Goal: Information Seeking & Learning: Learn about a topic

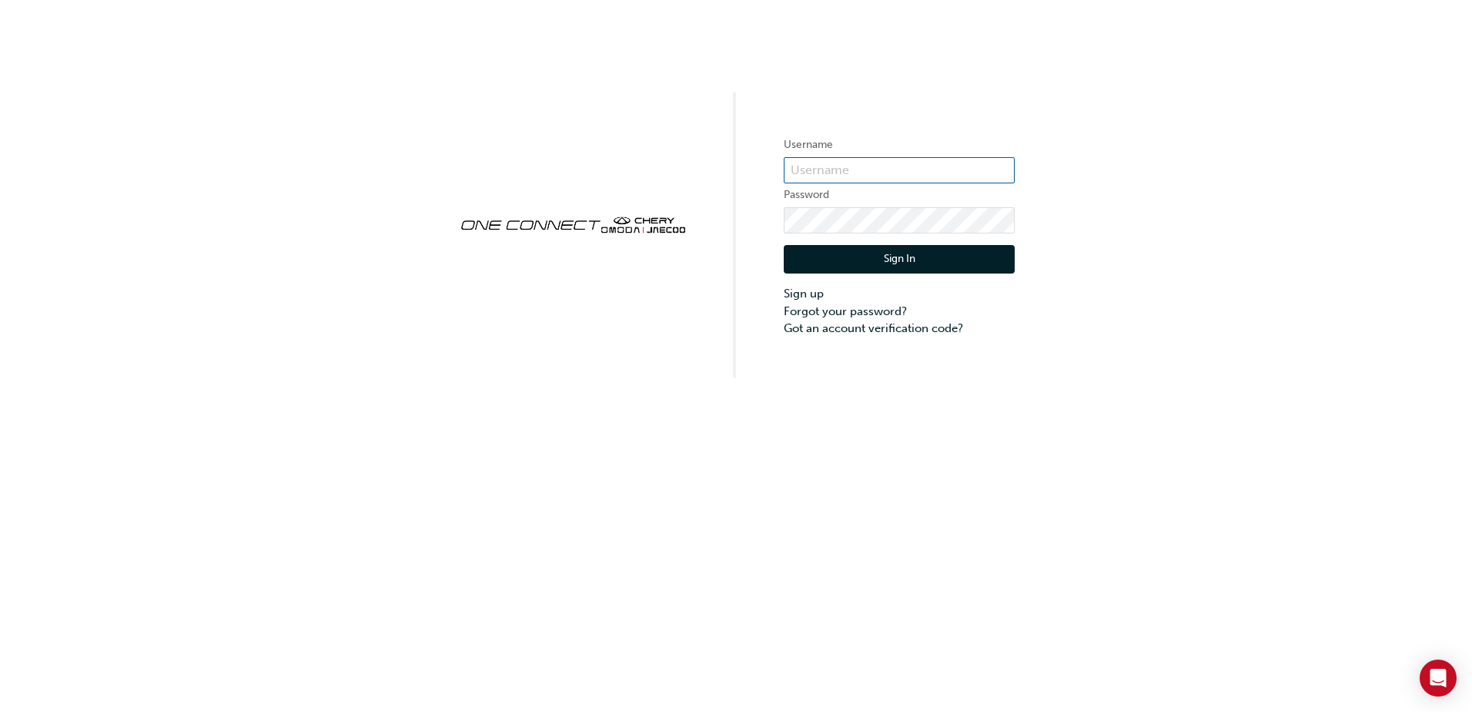
type input "ONE00149"
click at [888, 256] on button "Sign In" at bounding box center [899, 259] width 231 height 29
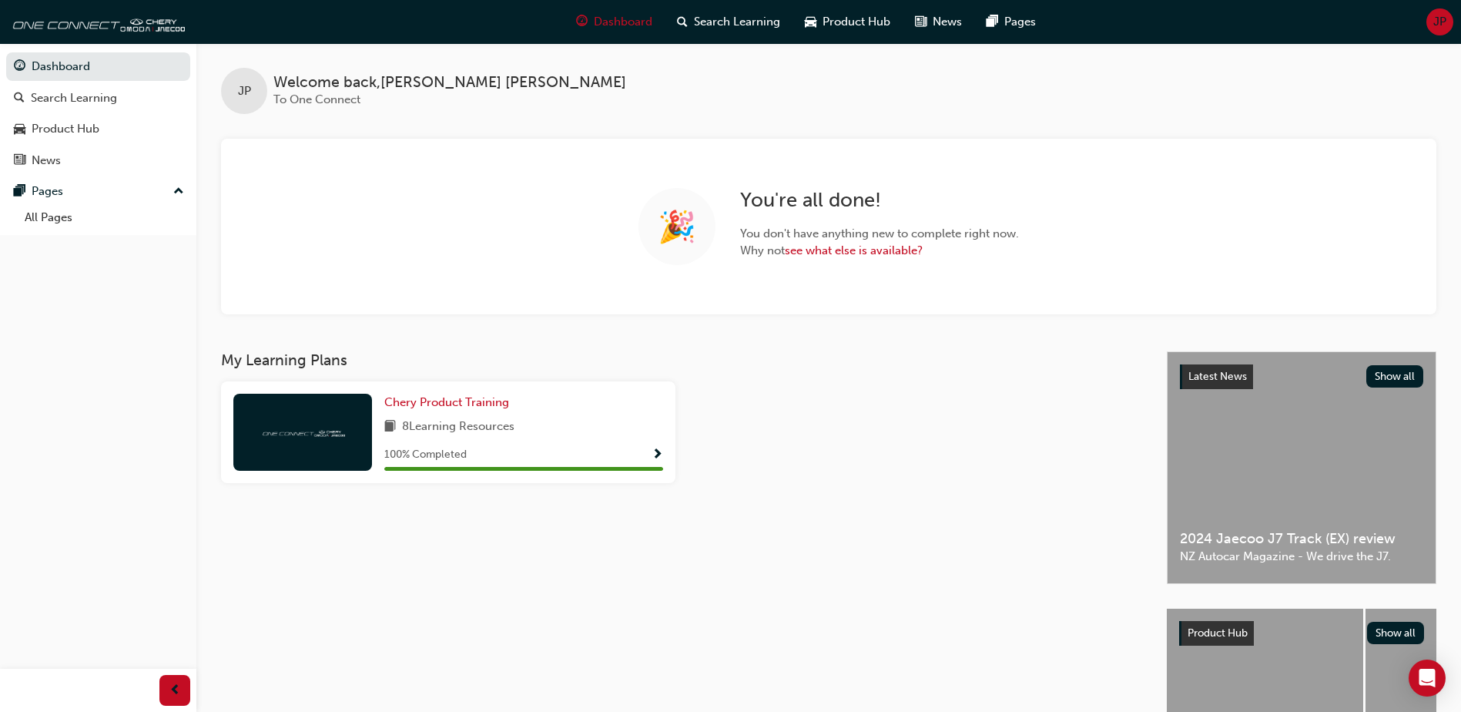
drag, startPoint x: 429, startPoint y: 158, endPoint x: 304, endPoint y: 131, distance: 127.6
click at [429, 159] on div "🎉 You ' re all done! You don ' t have anything new to complete right now. Why n…" at bounding box center [828, 227] width 1215 height 176
click at [126, 144] on button "Dashboard Search Learning Product Hub News Pages" at bounding box center [98, 113] width 184 height 128
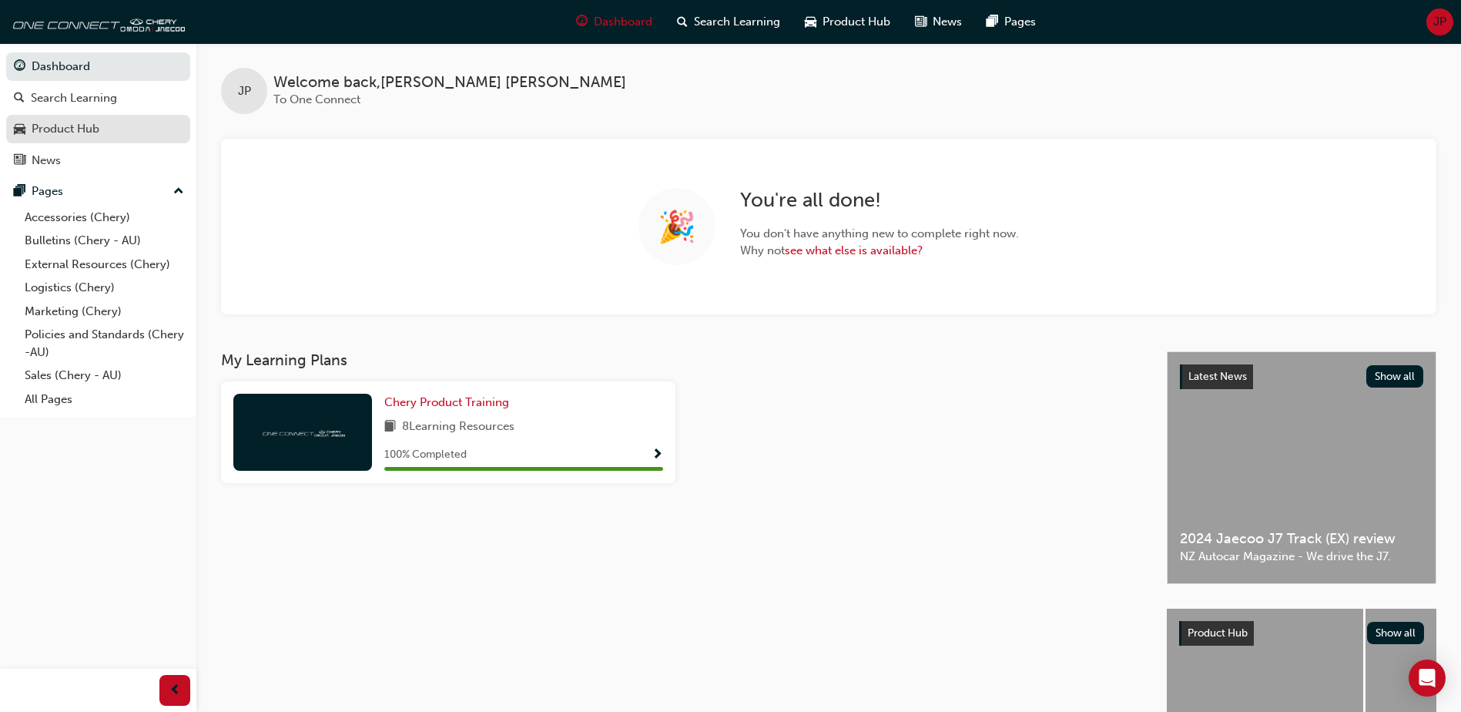
click at [111, 131] on div "Product Hub" at bounding box center [98, 128] width 169 height 19
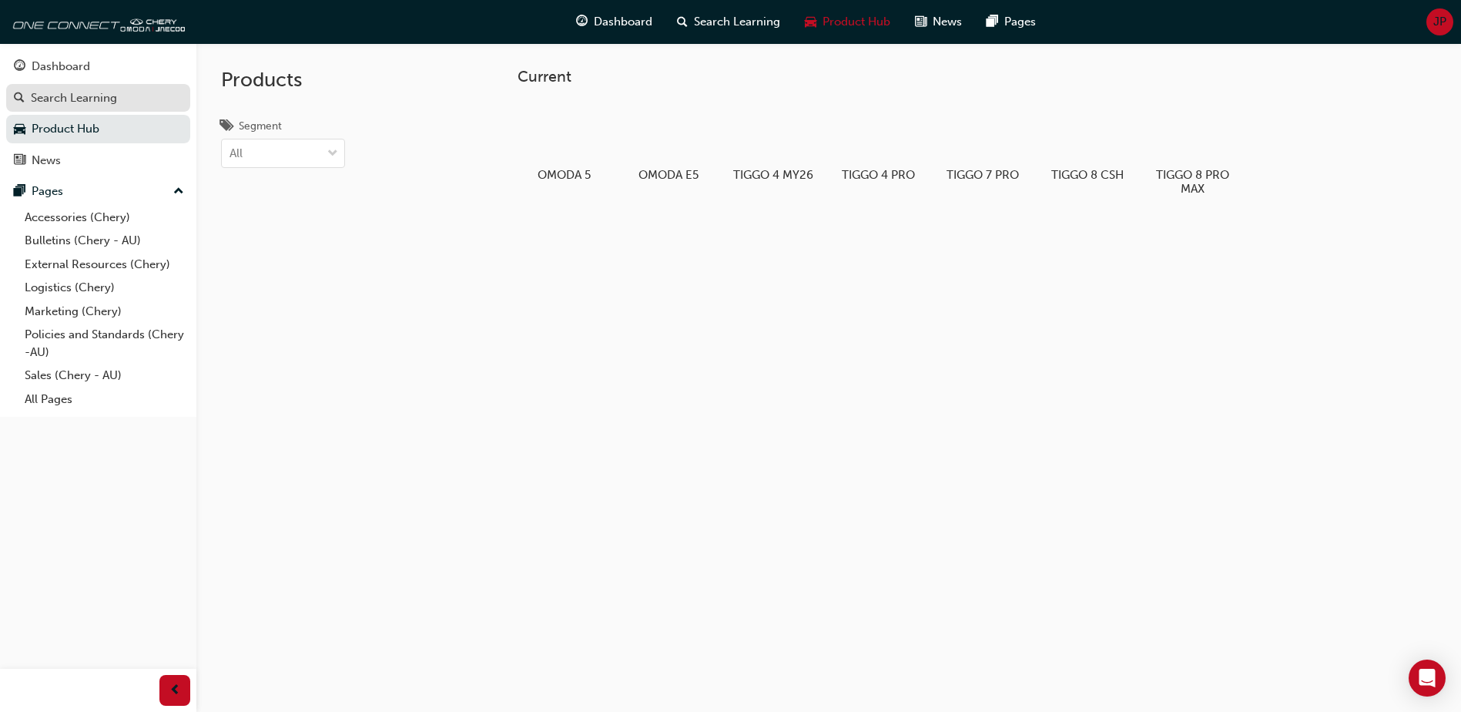
click at [119, 105] on div "Search Learning" at bounding box center [98, 98] width 169 height 19
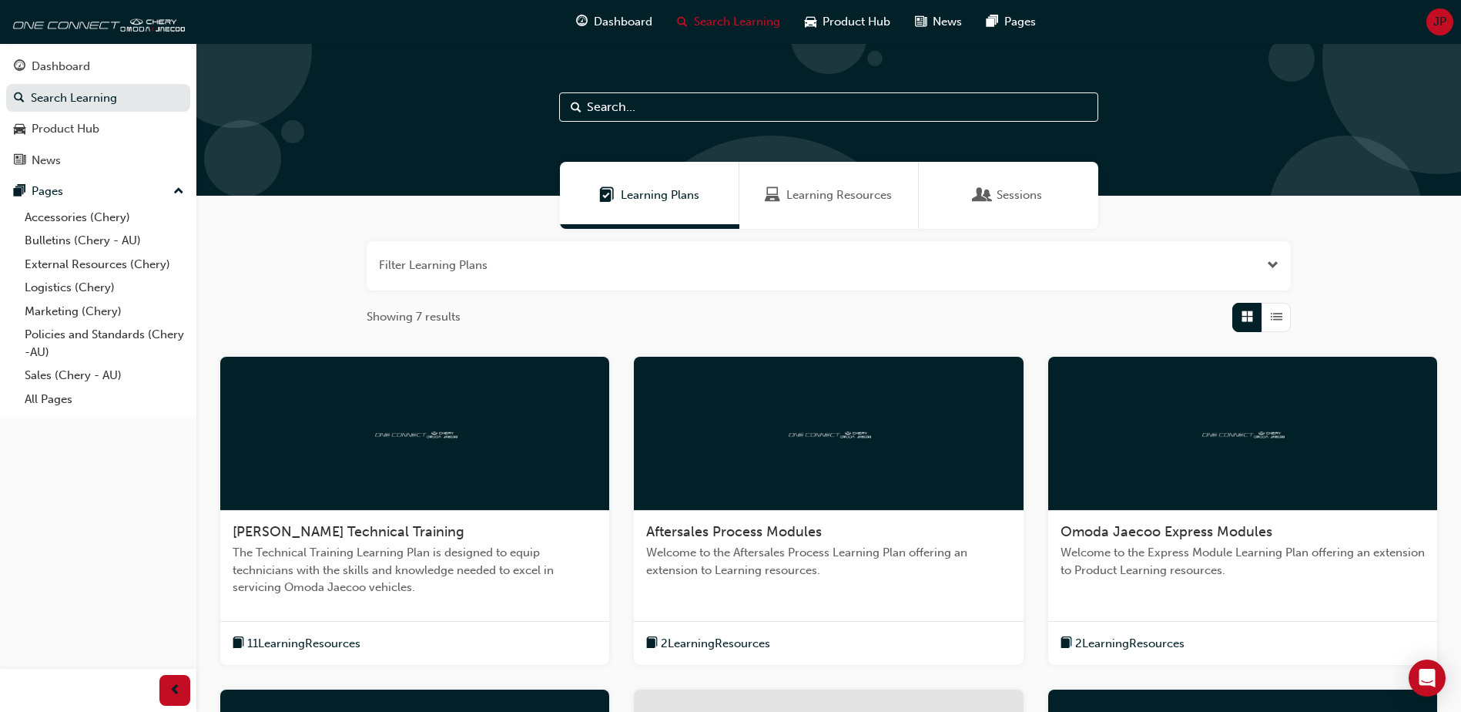
click at [297, 253] on div "Filter Learning Plans Showing 7 results [PERSON_NAME] Technical Training The Te…" at bounding box center [828, 664] width 1265 height 870
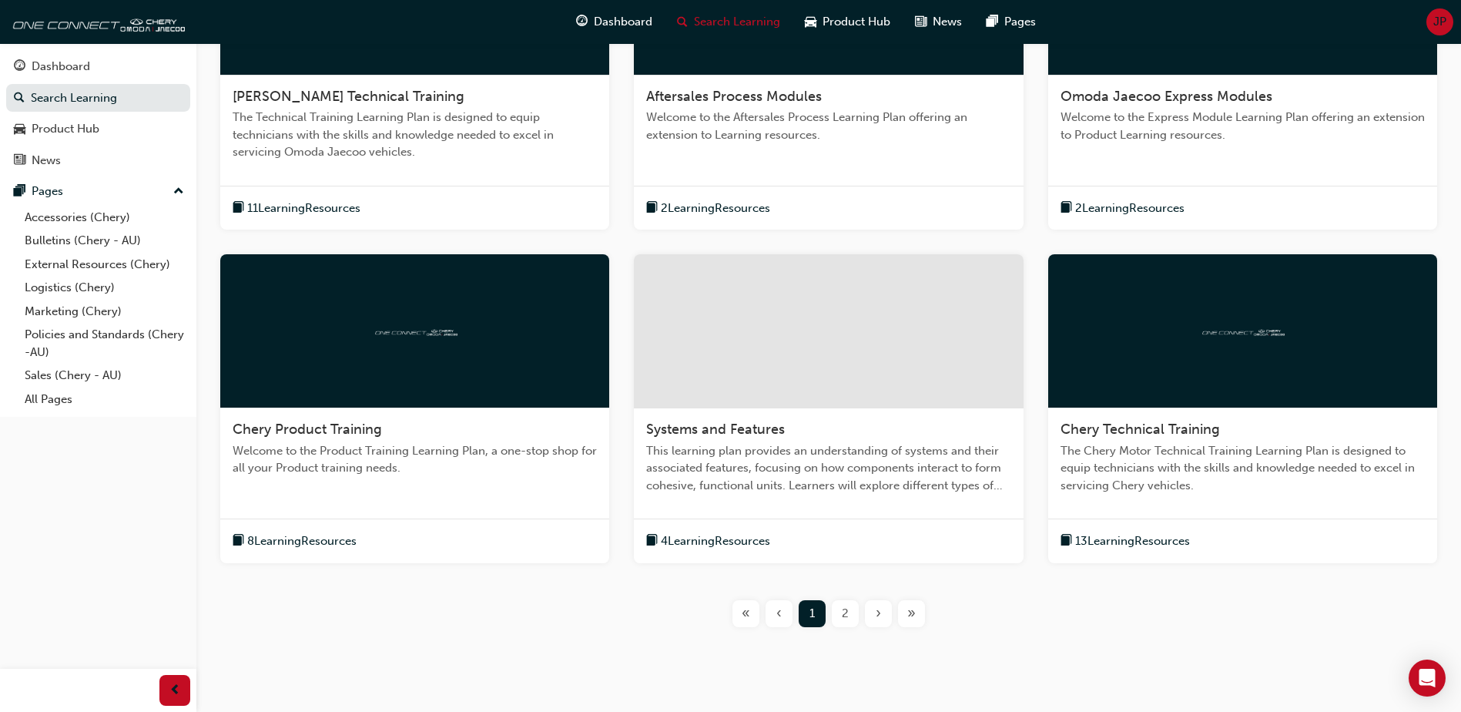
scroll to position [462, 0]
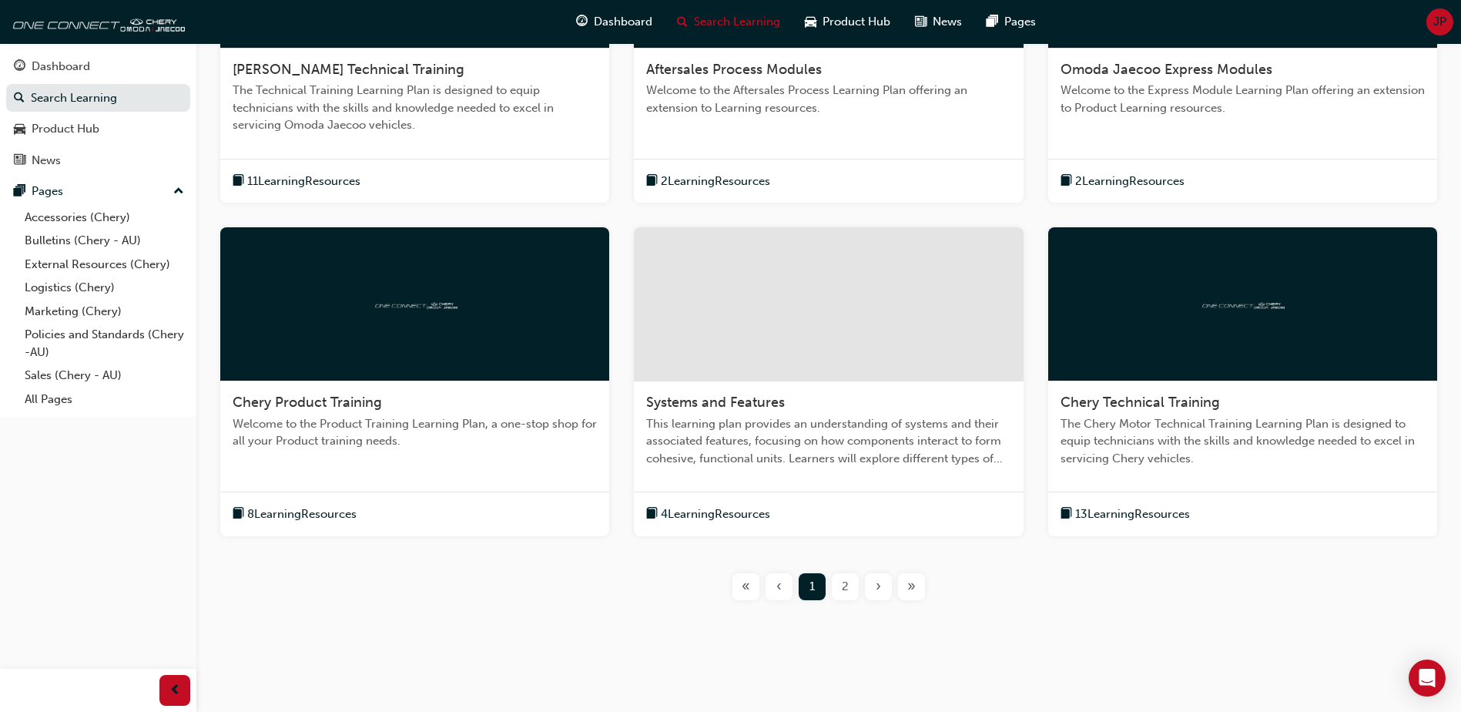
click at [842, 582] on span "2" at bounding box center [845, 587] width 7 height 18
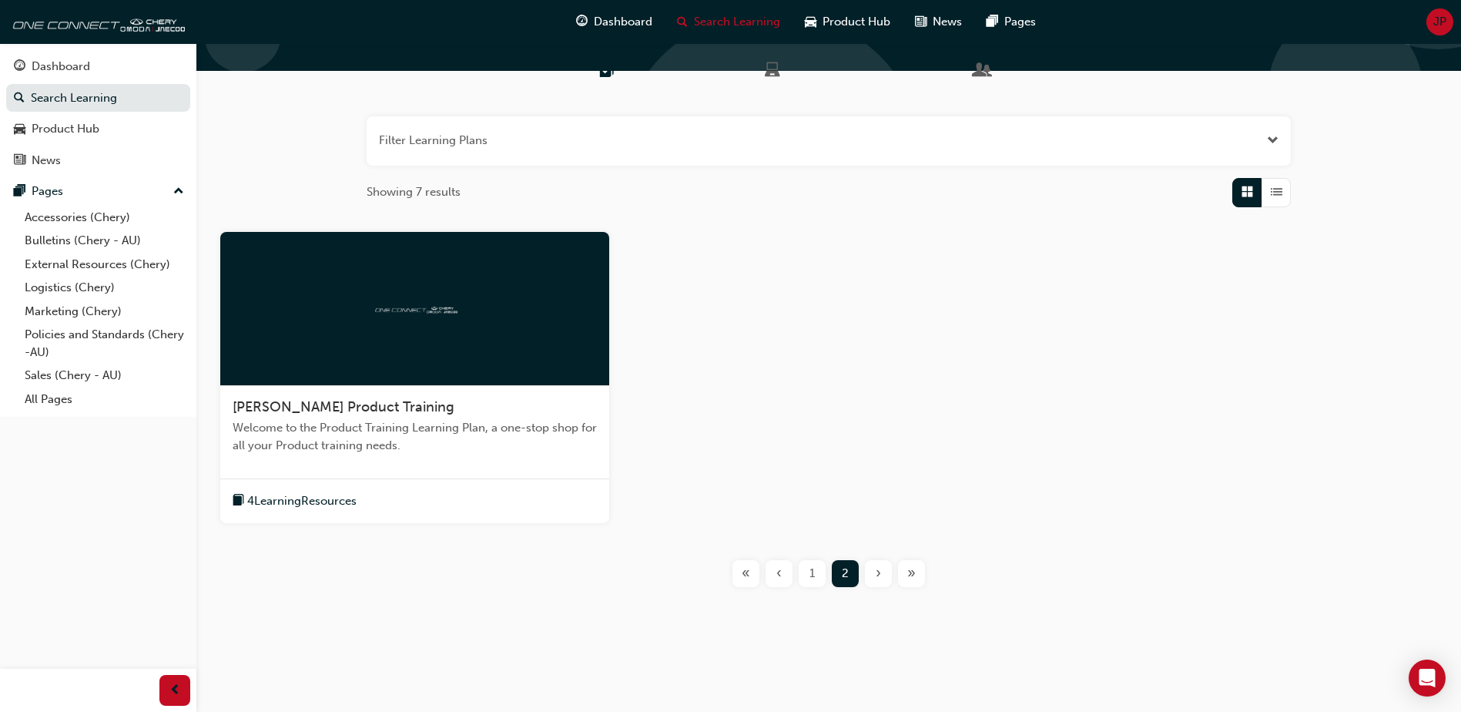
scroll to position [125, 0]
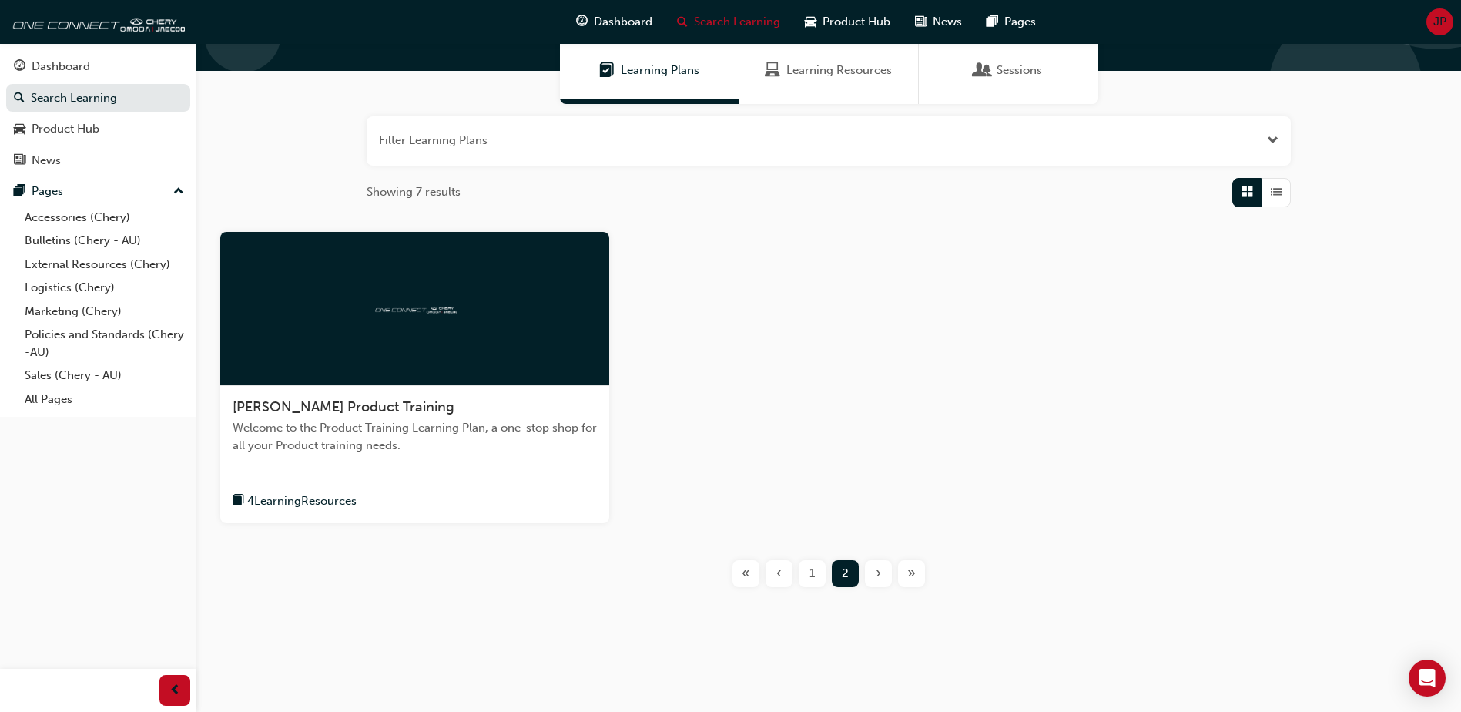
click at [821, 568] on div "1" at bounding box center [812, 573] width 27 height 27
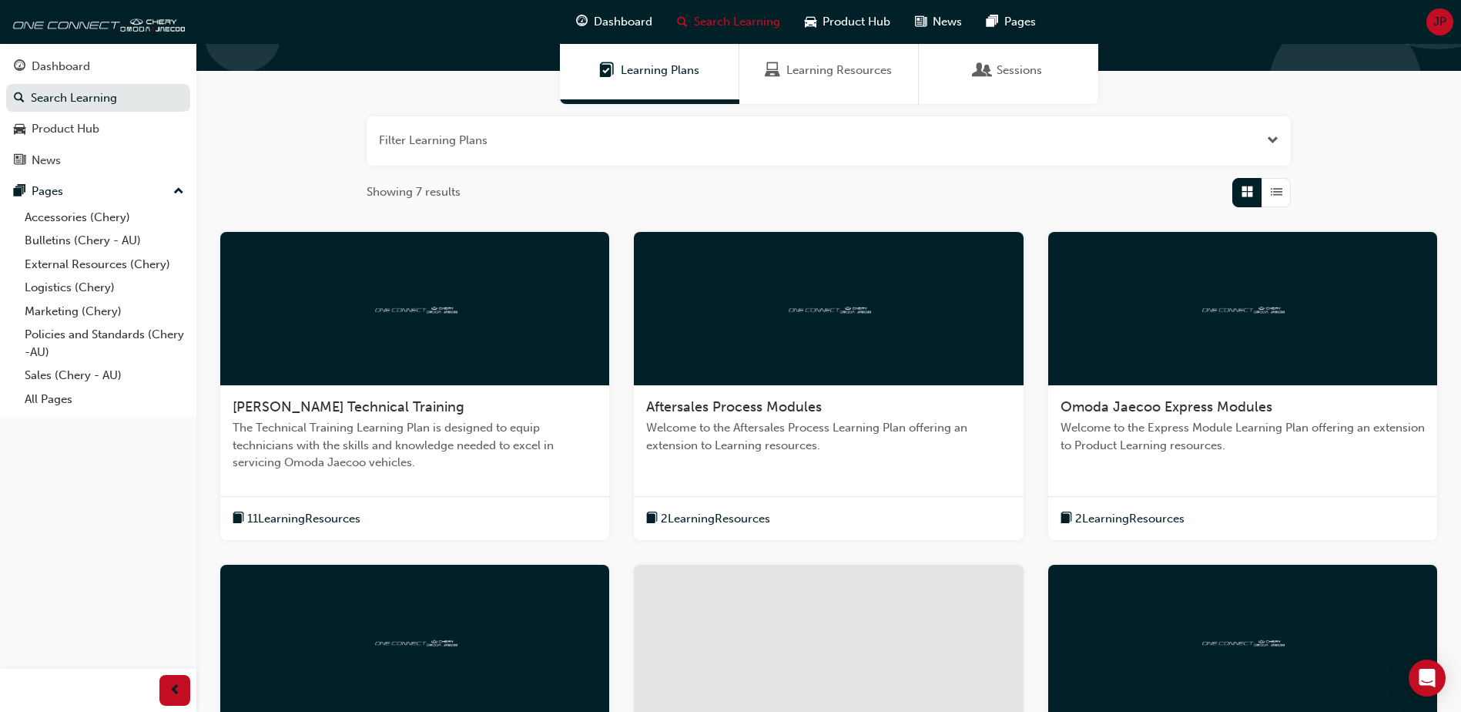
click at [836, 79] on div "Learning Resources" at bounding box center [828, 70] width 179 height 67
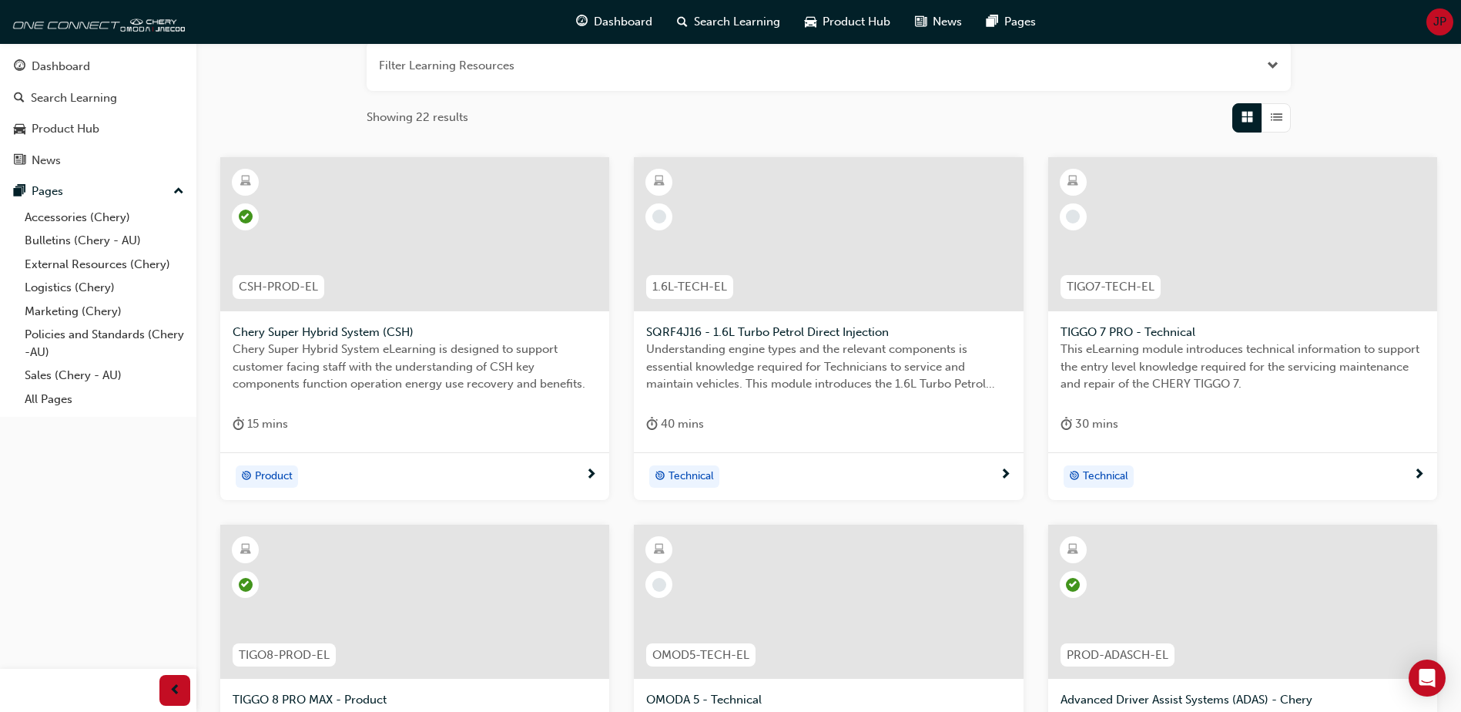
scroll to position [231, 0]
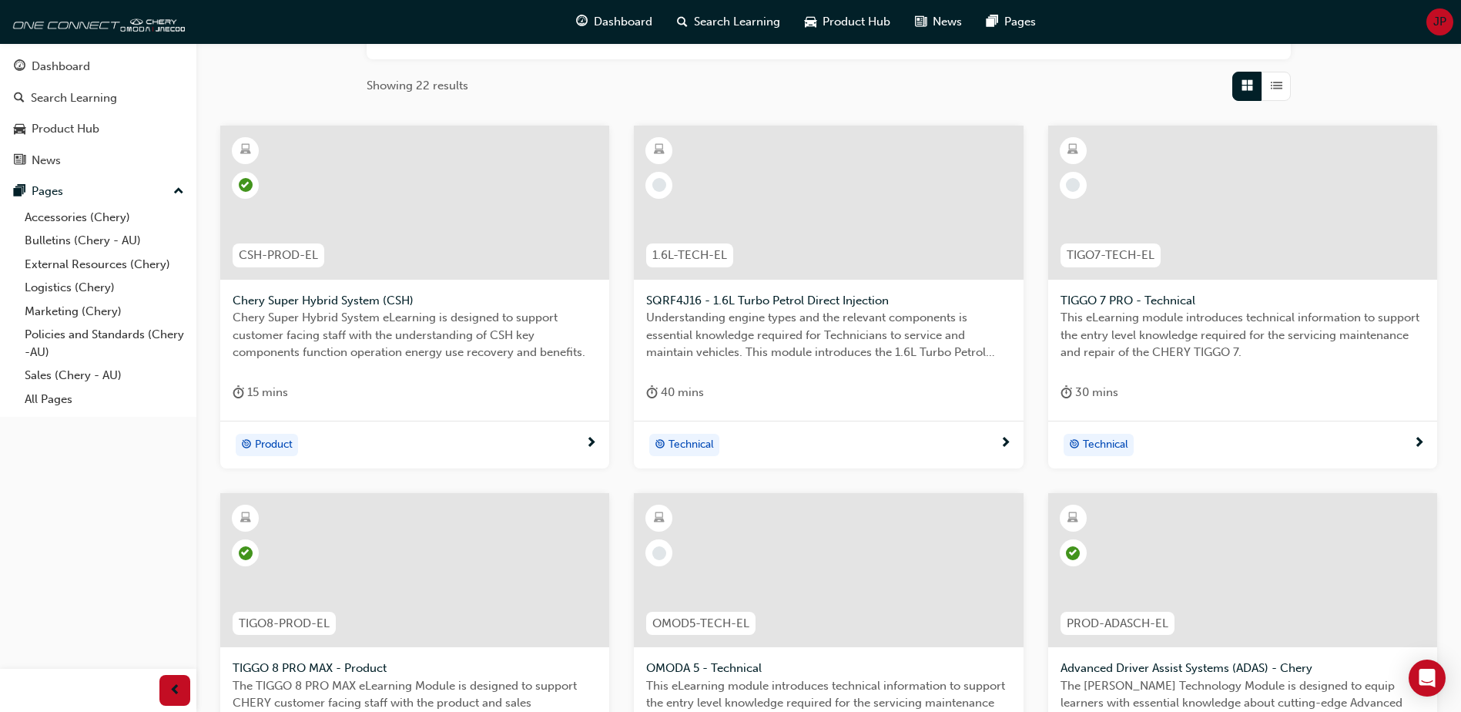
click at [381, 223] on div at bounding box center [414, 203] width 389 height 154
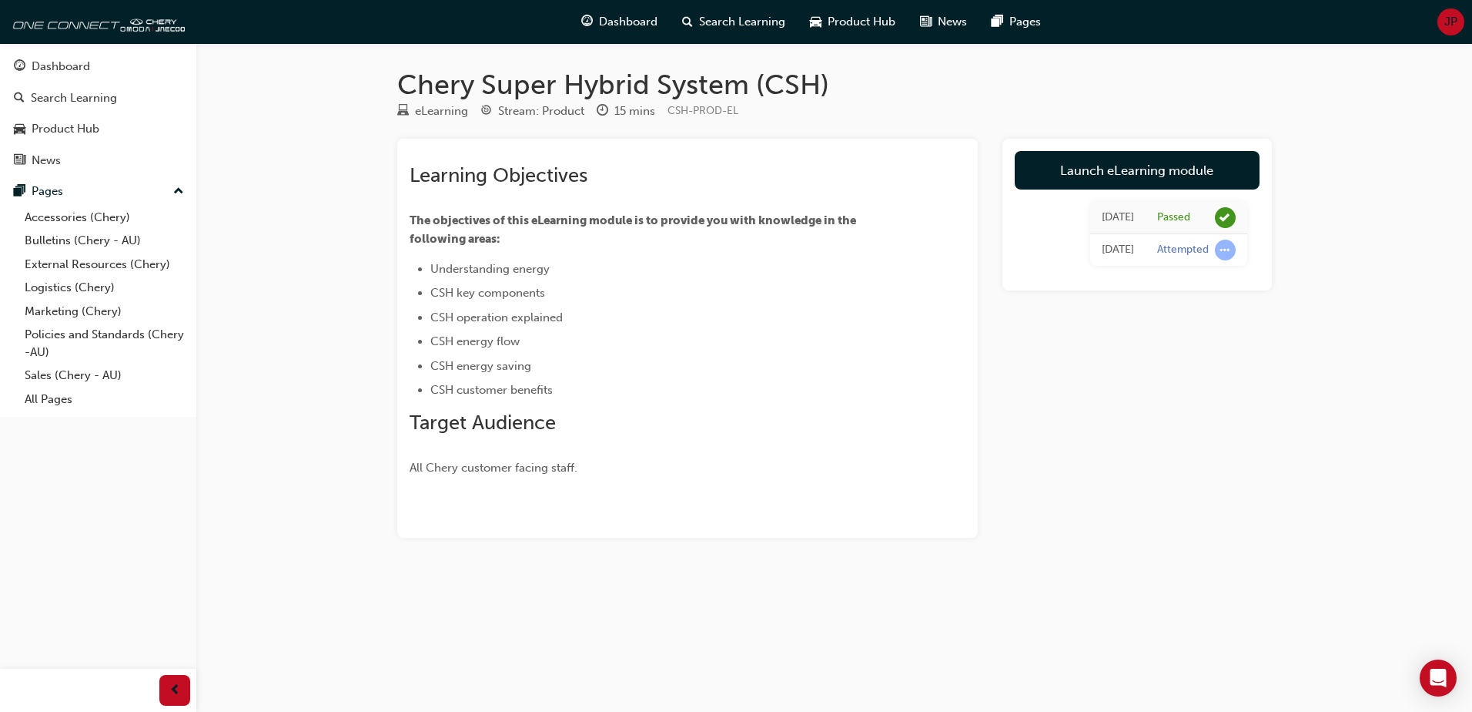
click at [938, 183] on div "Learning Objectives The objectives of this eLearning module is to provide you w…" at bounding box center [688, 314] width 556 height 326
drag, startPoint x: 732, startPoint y: 111, endPoint x: 683, endPoint y: 111, distance: 49.3
click at [683, 111] on span "CSH-PROD-EL" at bounding box center [703, 110] width 71 height 13
drag, startPoint x: 683, startPoint y: 111, endPoint x: 707, endPoint y: 189, distance: 82.1
click at [707, 189] on div "Learning Objectives The objectives of this eLearning module is to provide you w…" at bounding box center [660, 319] width 501 height 313
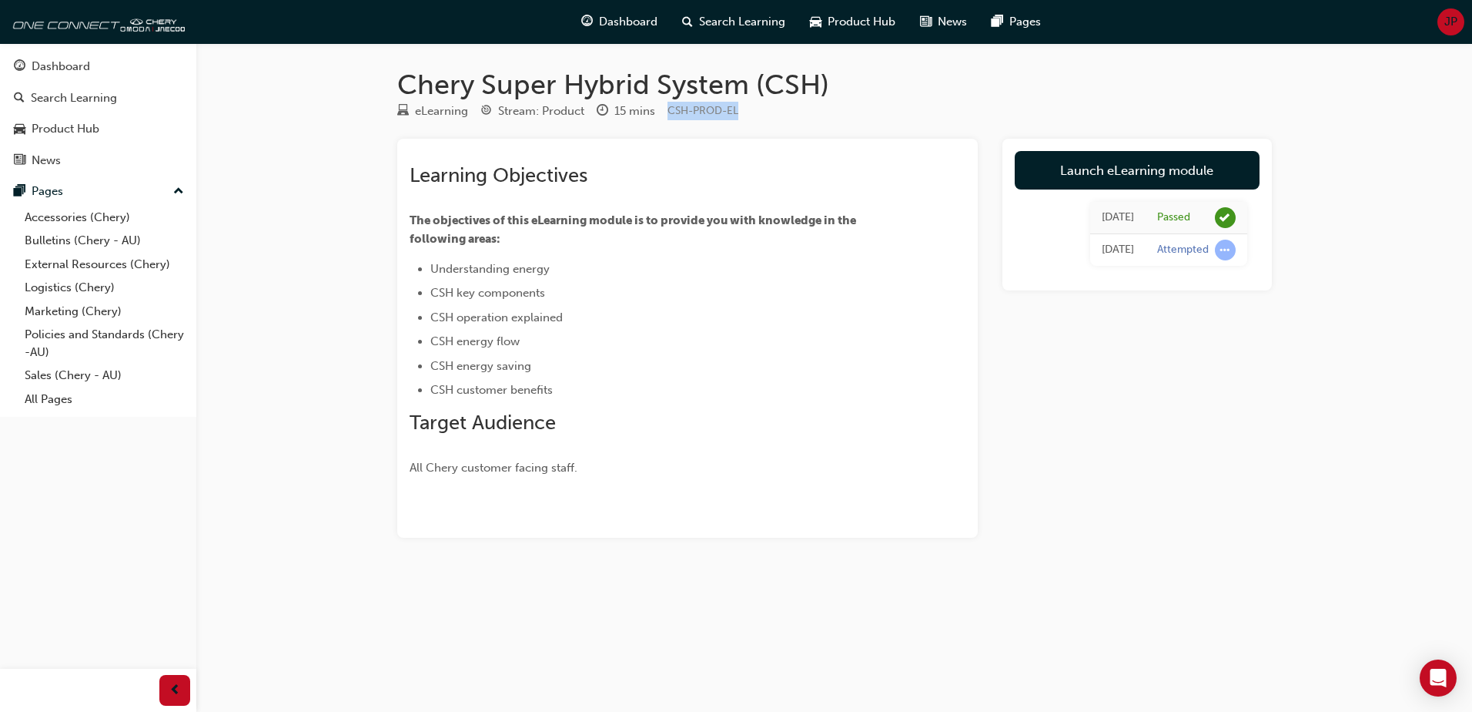
drag, startPoint x: 745, startPoint y: 108, endPoint x: 665, endPoint y: 110, distance: 80.1
click at [665, 110] on div "eLearning Stream: Product 15 mins CSH-PROD-EL" at bounding box center [834, 114] width 875 height 25
drag, startPoint x: 350, startPoint y: 159, endPoint x: 352, endPoint y: 150, distance: 8.8
click at [350, 157] on div "Chery Super Hybrid System (CSH) eLearning Stream: Product 15 mins CSH-PROD-EL L…" at bounding box center [736, 356] width 1472 height 712
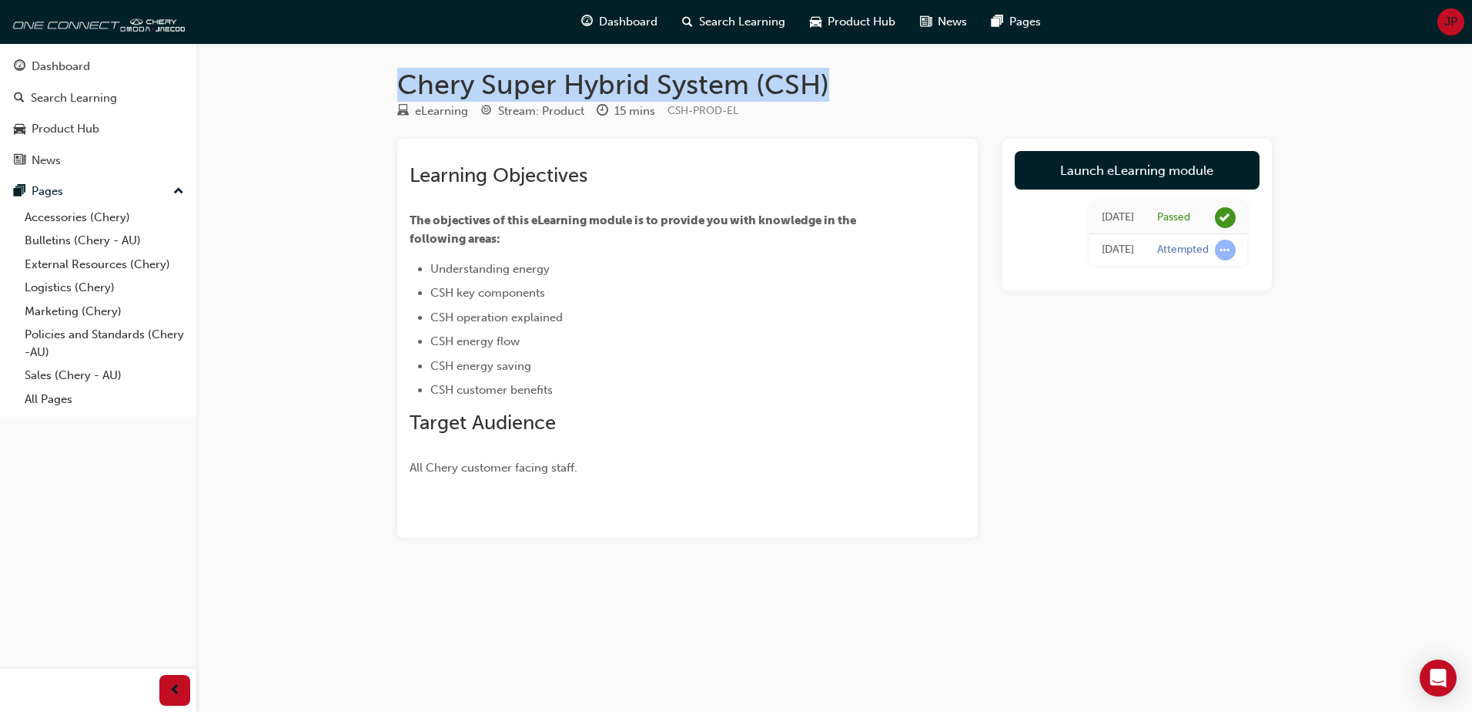
drag, startPoint x: 404, startPoint y: 83, endPoint x: 823, endPoint y: 88, distance: 419.7
click at [823, 88] on h1 "Chery Super Hybrid System (CSH)" at bounding box center [834, 85] width 875 height 34
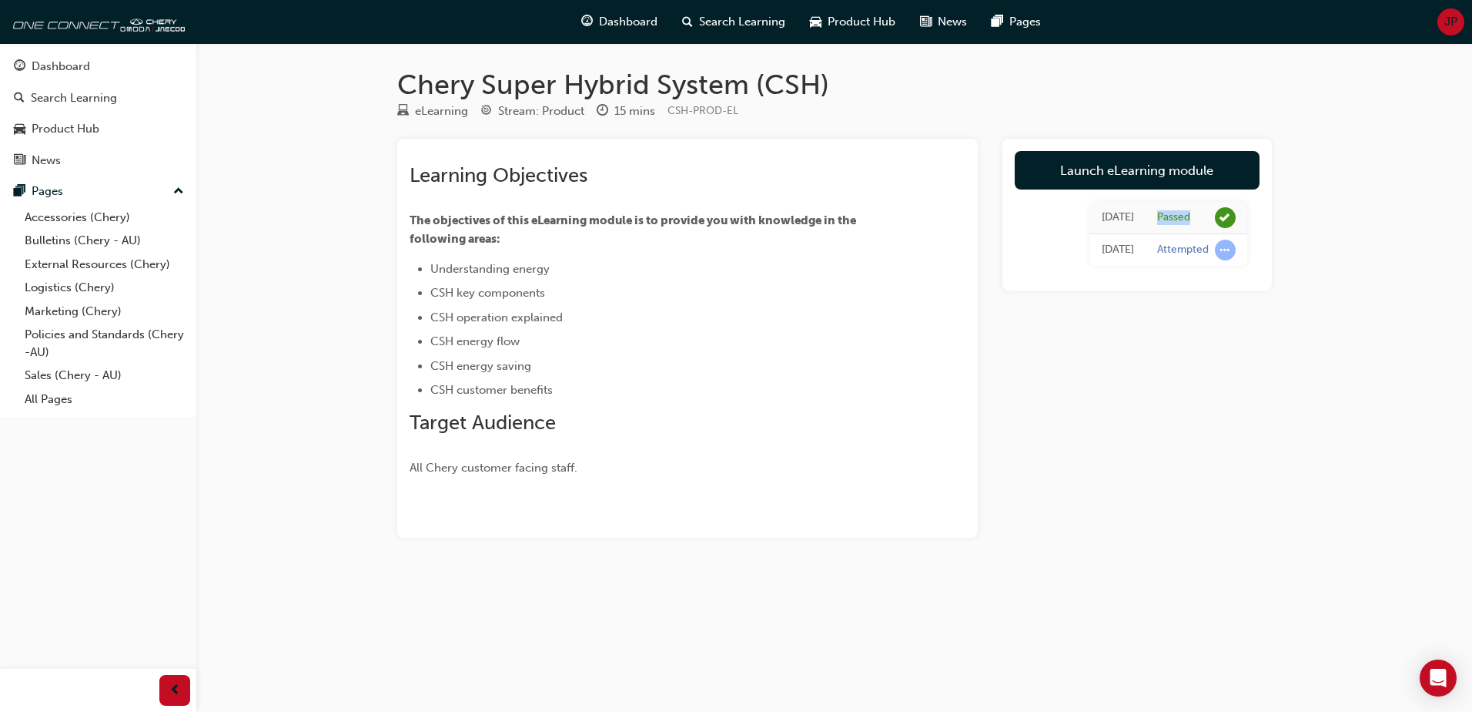
drag, startPoint x: 1191, startPoint y: 215, endPoint x: 1150, endPoint y: 216, distance: 40.8
click at [1150, 216] on td "Passed" at bounding box center [1197, 218] width 102 height 32
click at [866, 154] on div "Learning Objectives The objectives of this eLearning module is to provide you w…" at bounding box center [688, 314] width 556 height 326
click at [625, 24] on span "Dashboard" at bounding box center [628, 22] width 59 height 18
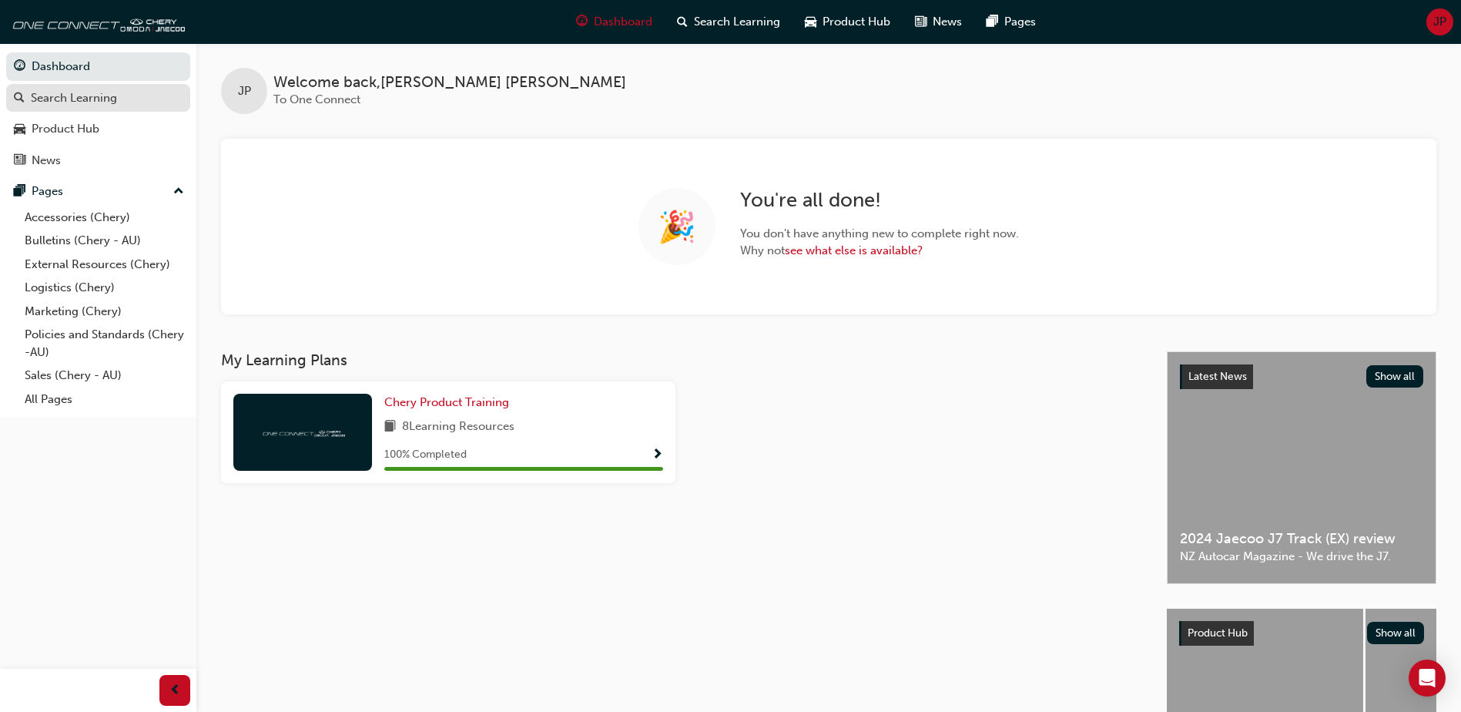
click at [135, 102] on div "Search Learning" at bounding box center [98, 98] width 169 height 19
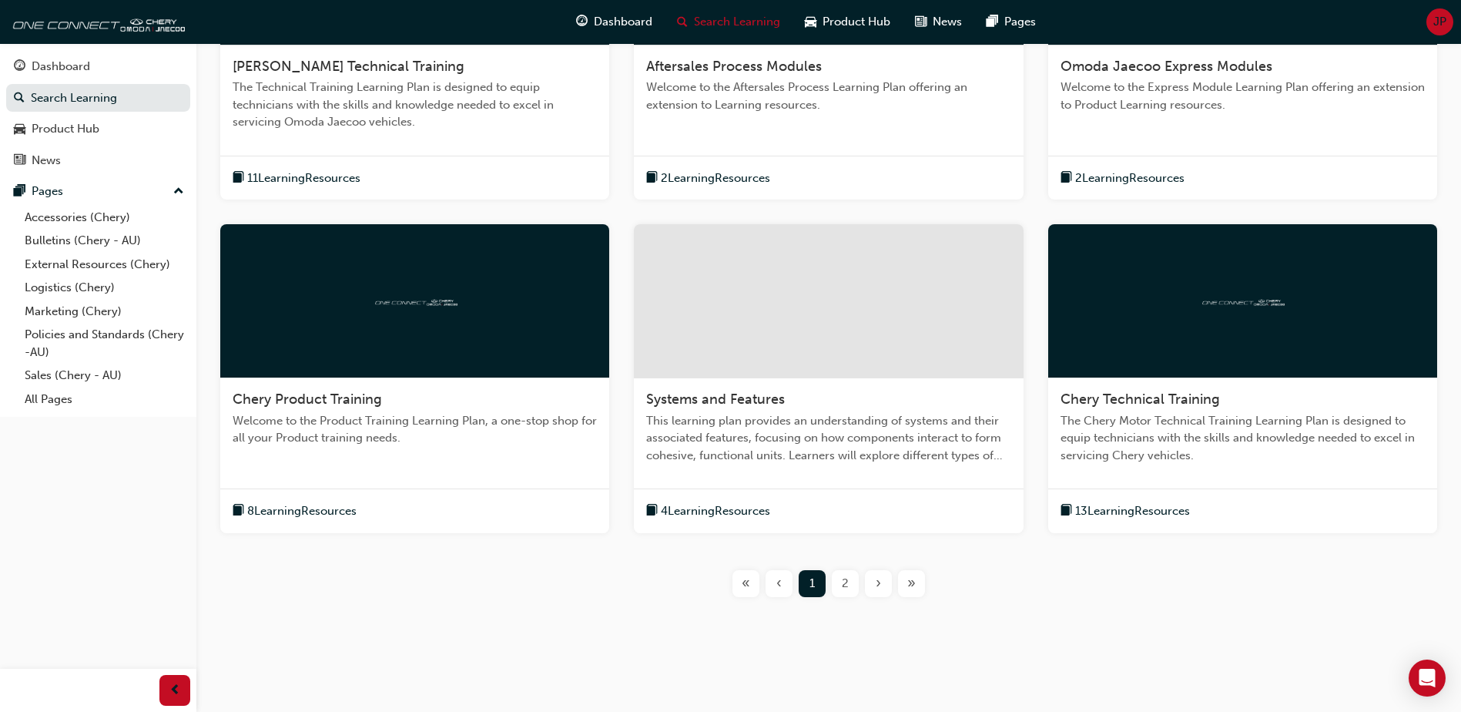
scroll to position [475, 0]
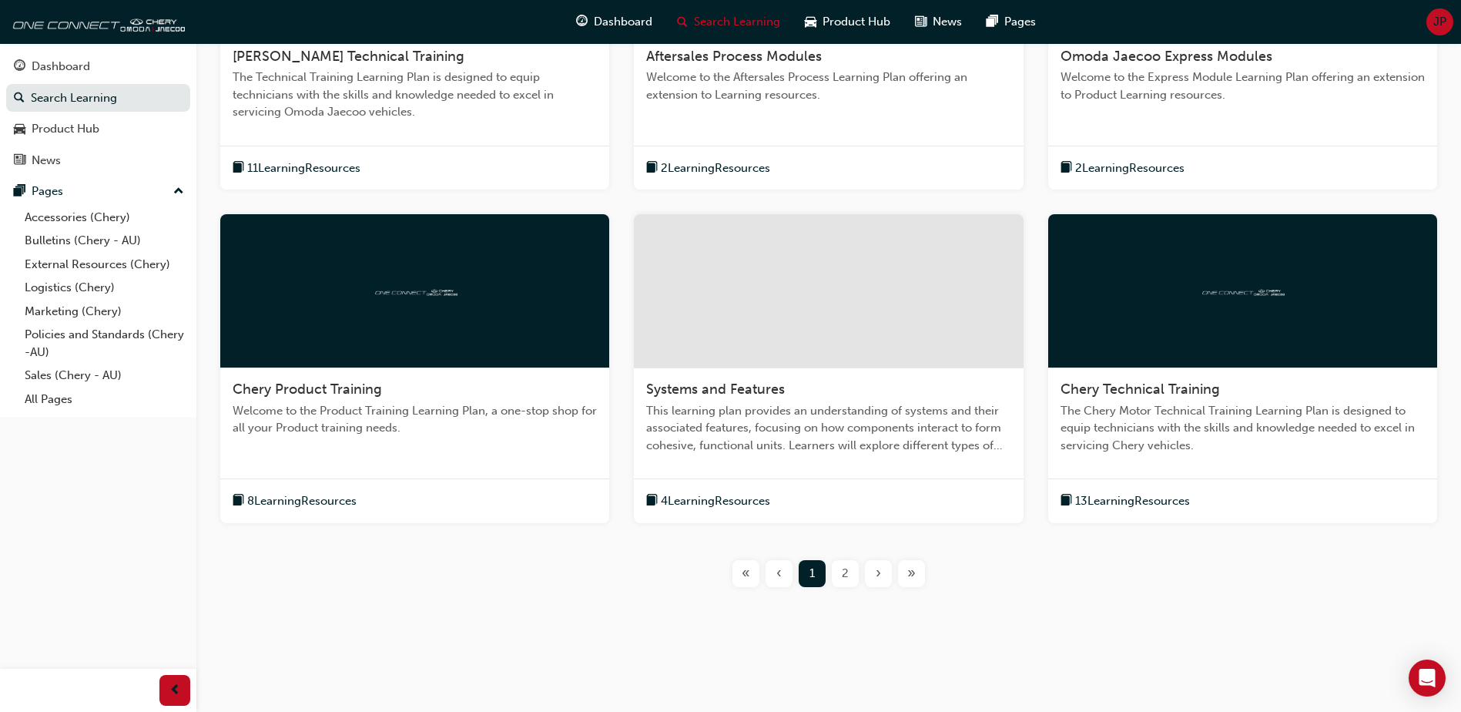
click at [841, 568] on div "2" at bounding box center [845, 573] width 27 height 27
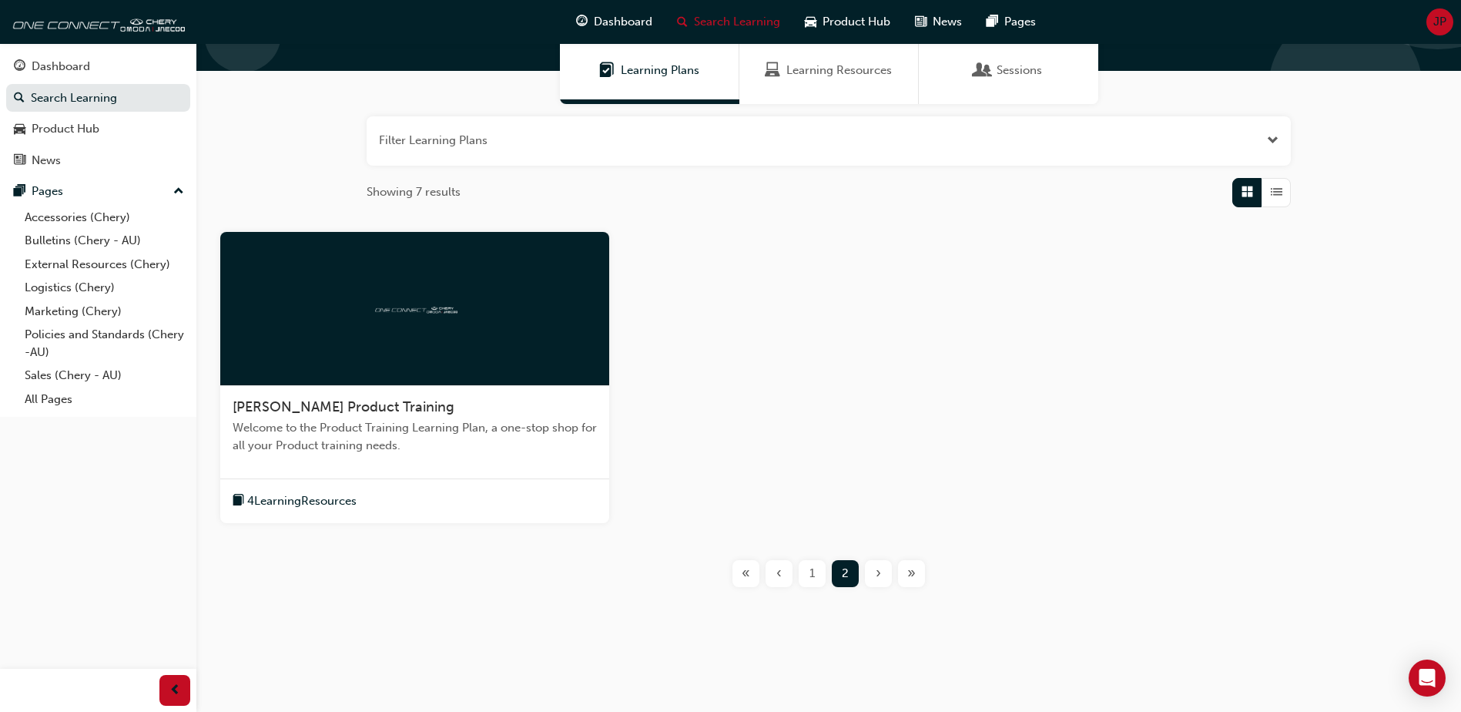
click at [1276, 191] on span "List" at bounding box center [1277, 192] width 12 height 18
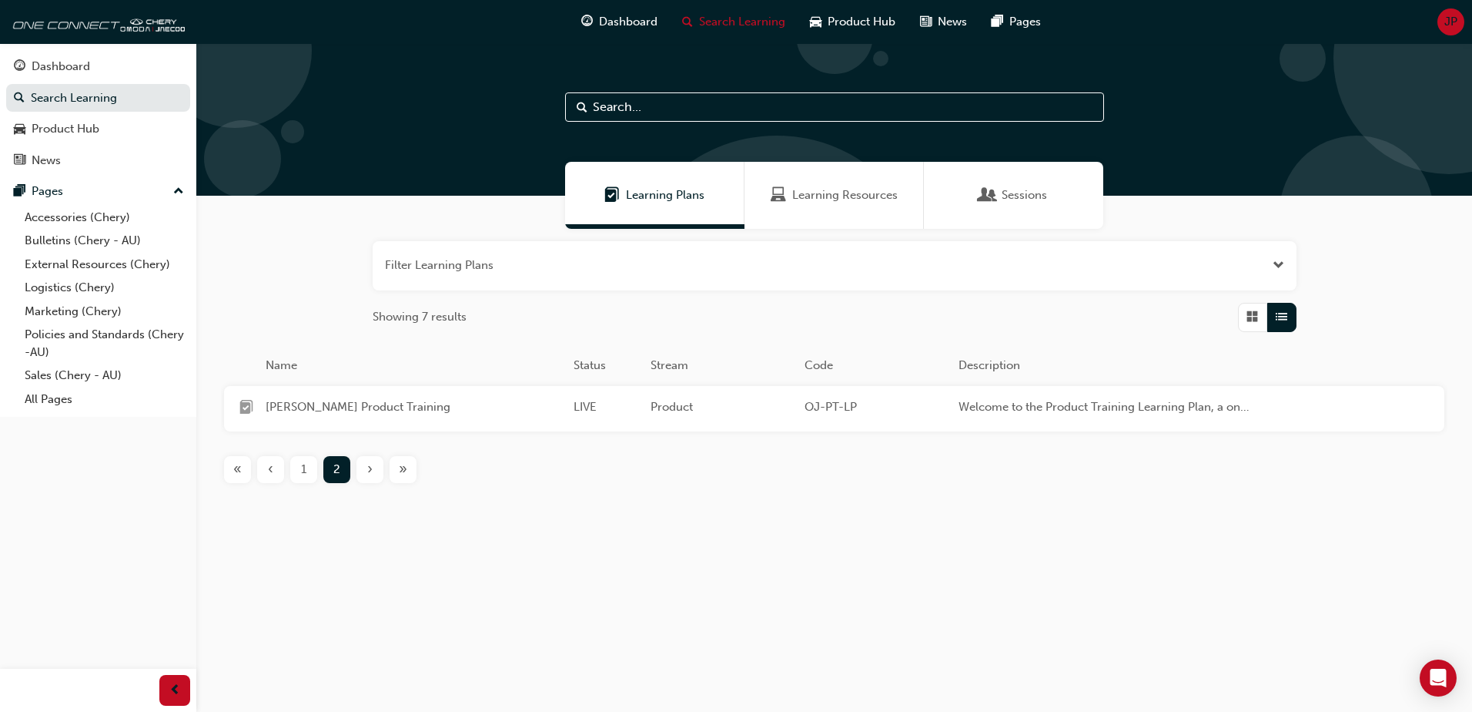
drag, startPoint x: 1262, startPoint y: 323, endPoint x: 1252, endPoint y: 323, distance: 10.0
click at [1261, 323] on div "button" at bounding box center [1252, 317] width 29 height 29
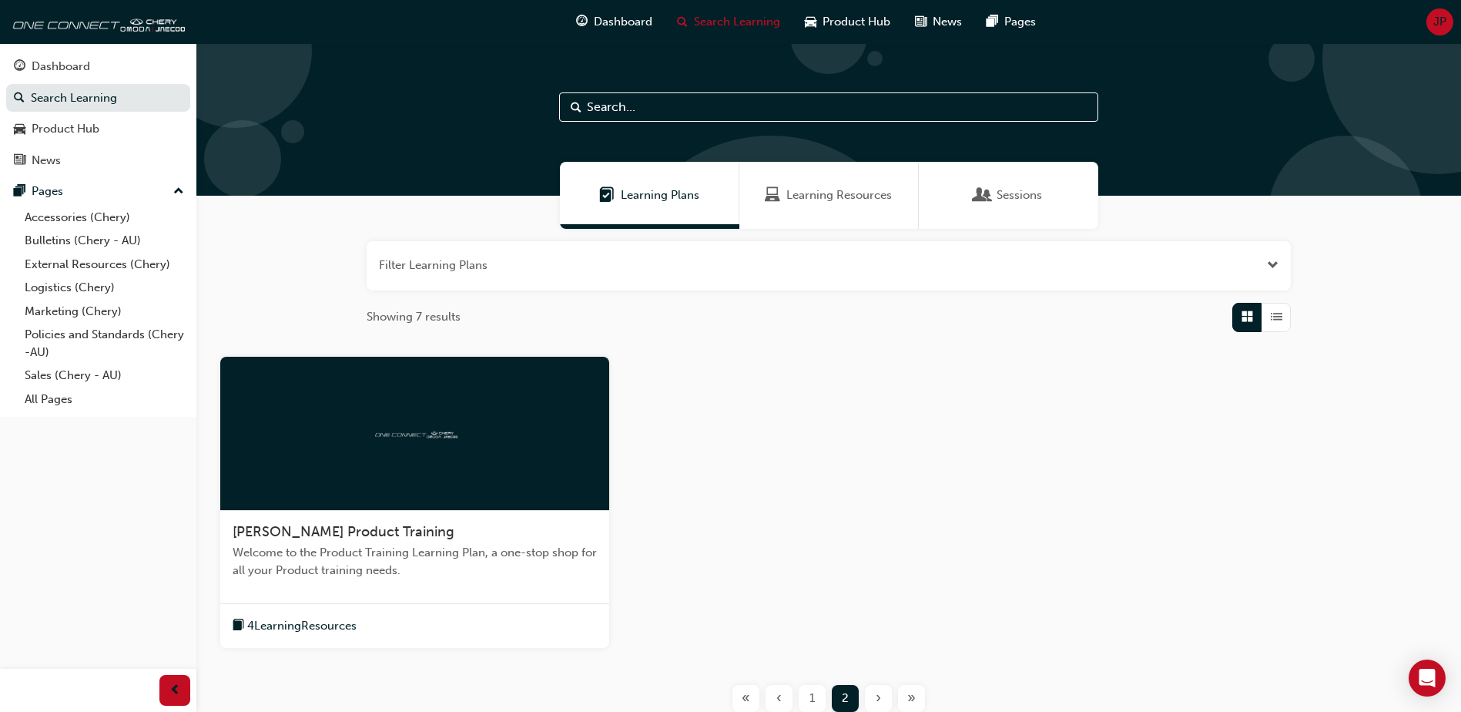
click at [866, 199] on span "Learning Resources" at bounding box center [839, 195] width 106 height 18
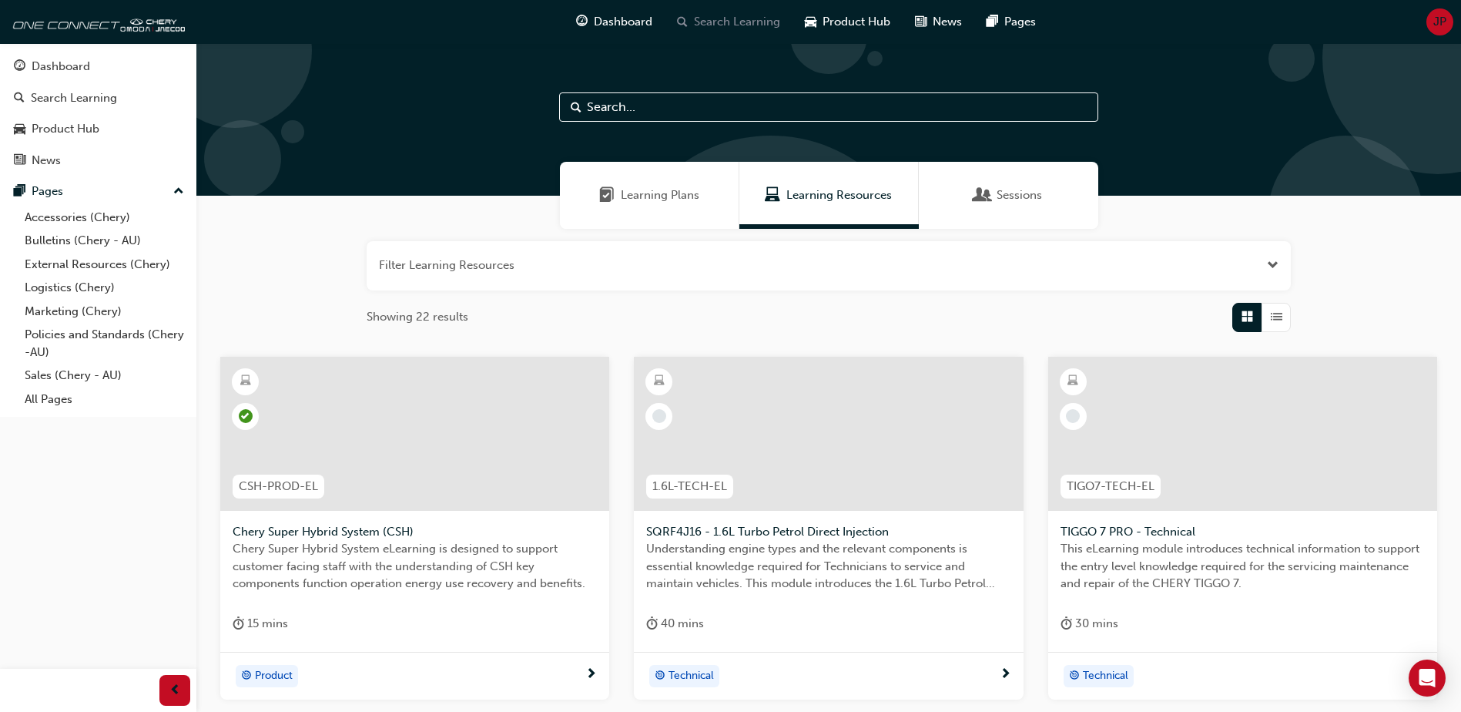
click at [698, 28] on span "Search Learning" at bounding box center [737, 22] width 86 height 18
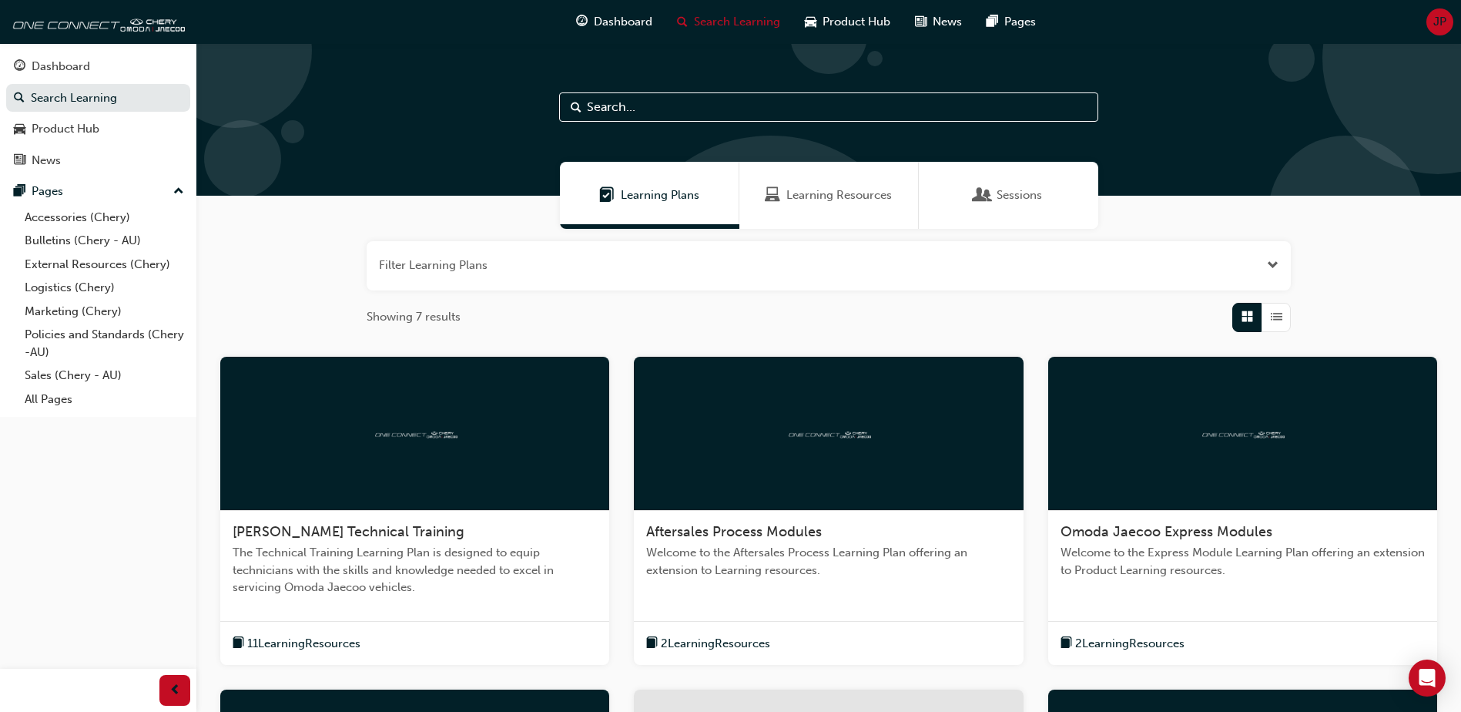
click at [1282, 273] on button "button" at bounding box center [829, 265] width 924 height 49
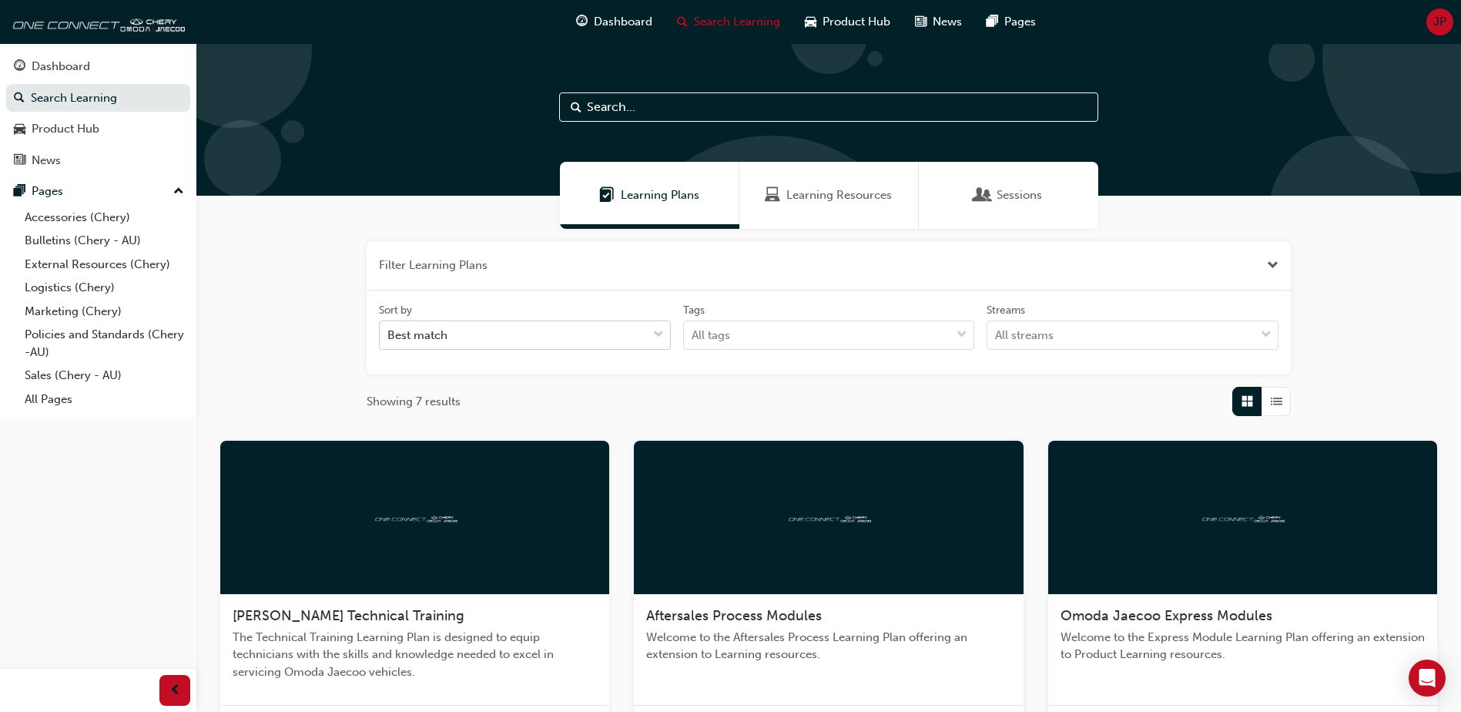
click at [518, 329] on div "Best match" at bounding box center [513, 335] width 267 height 27
click at [389, 329] on input "Sort by Best match" at bounding box center [388, 334] width 2 height 13
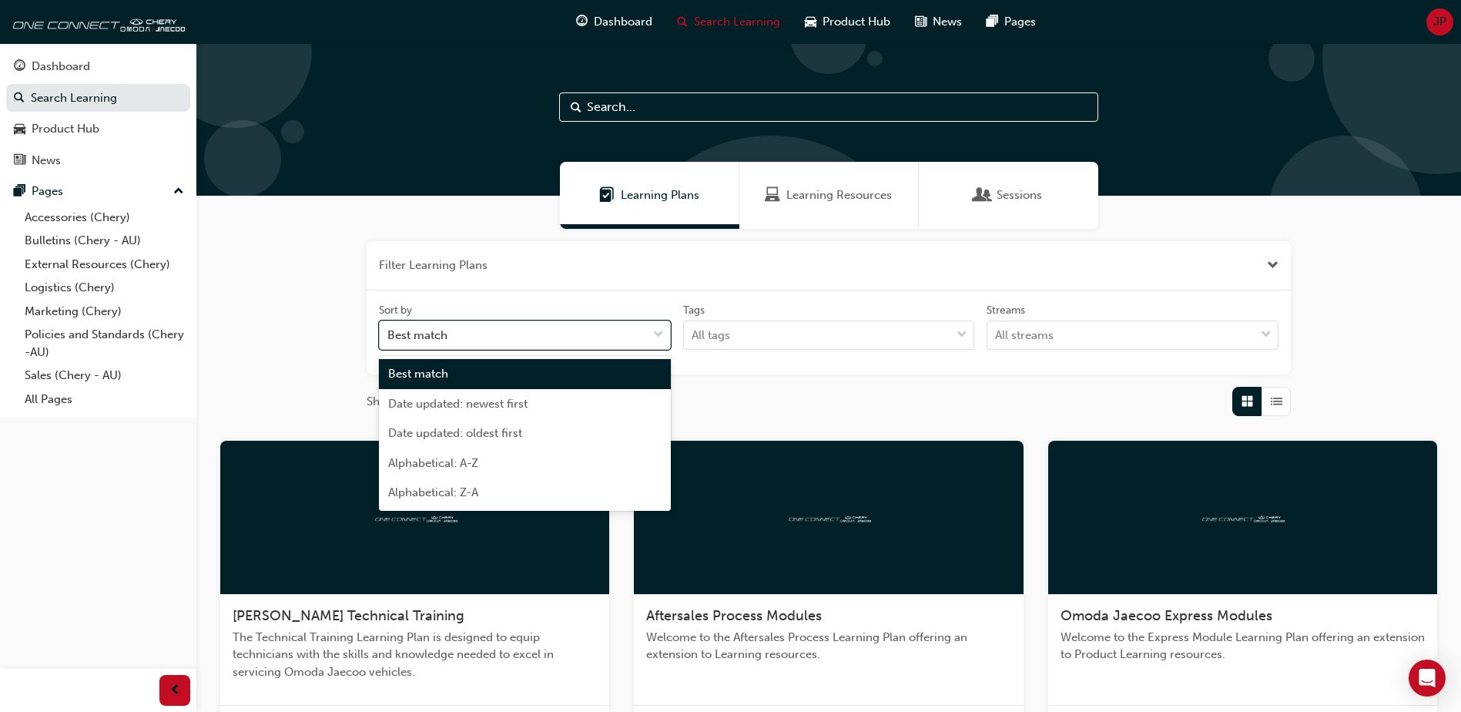
click at [518, 329] on div "Best match" at bounding box center [513, 335] width 267 height 27
click at [389, 329] on input "Sort by option Best match focused, 1 of 5. 5 results available. Use Up and Down…" at bounding box center [388, 334] width 2 height 13
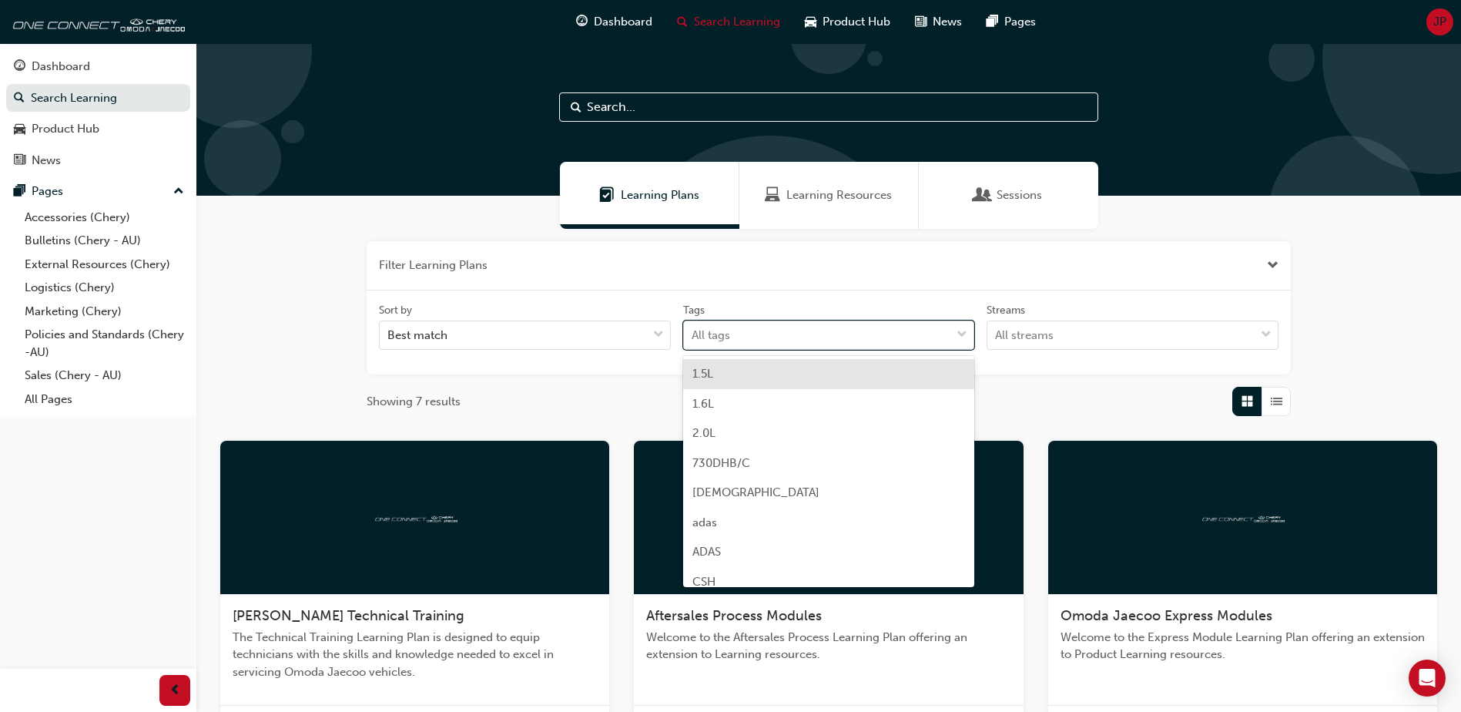
click at [760, 327] on div "All tags" at bounding box center [817, 335] width 267 height 27
click at [693, 328] on input "Tags option 1.5L focused, 1 of 38. 38 results available. Use Up and Down to cho…" at bounding box center [693, 334] width 2 height 13
click at [760, 327] on div "All tags" at bounding box center [817, 335] width 267 height 27
click at [693, 328] on input "Tags option 1.5L focused, 1 of 38. 38 results available. Use Up and Down to cho…" at bounding box center [693, 334] width 2 height 13
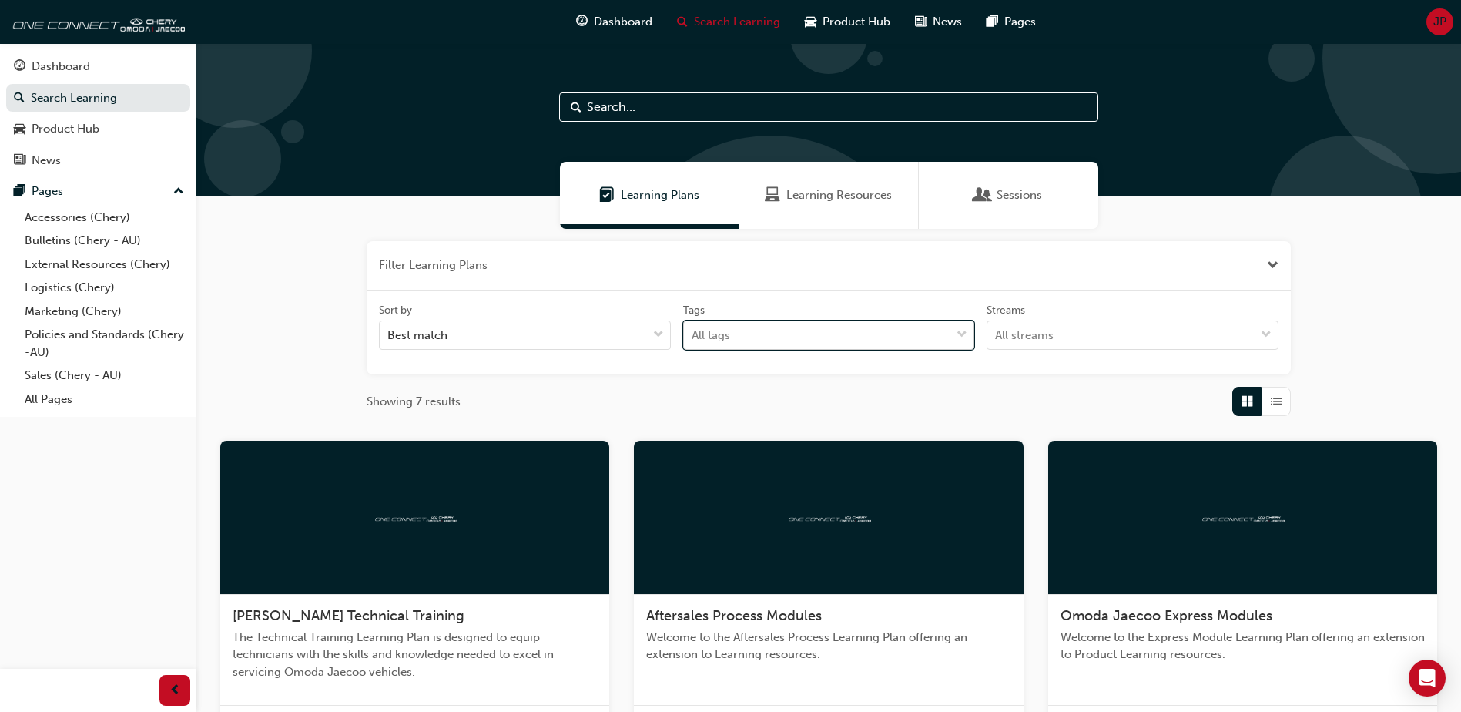
click at [793, 329] on div "All tags" at bounding box center [817, 335] width 267 height 27
click at [693, 329] on input "Tags 0 results available. Select is focused ,type to refine list, press Down to…" at bounding box center [693, 334] width 2 height 13
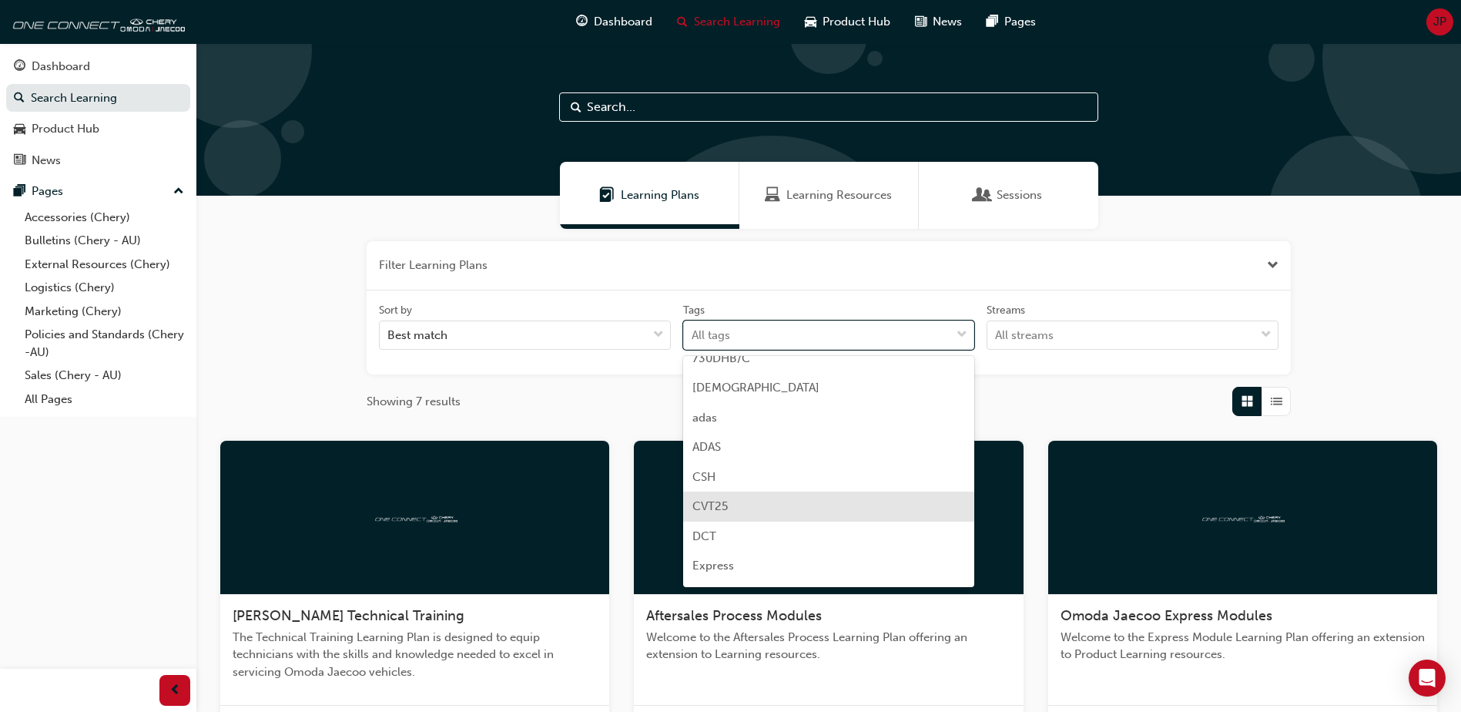
scroll to position [154, 0]
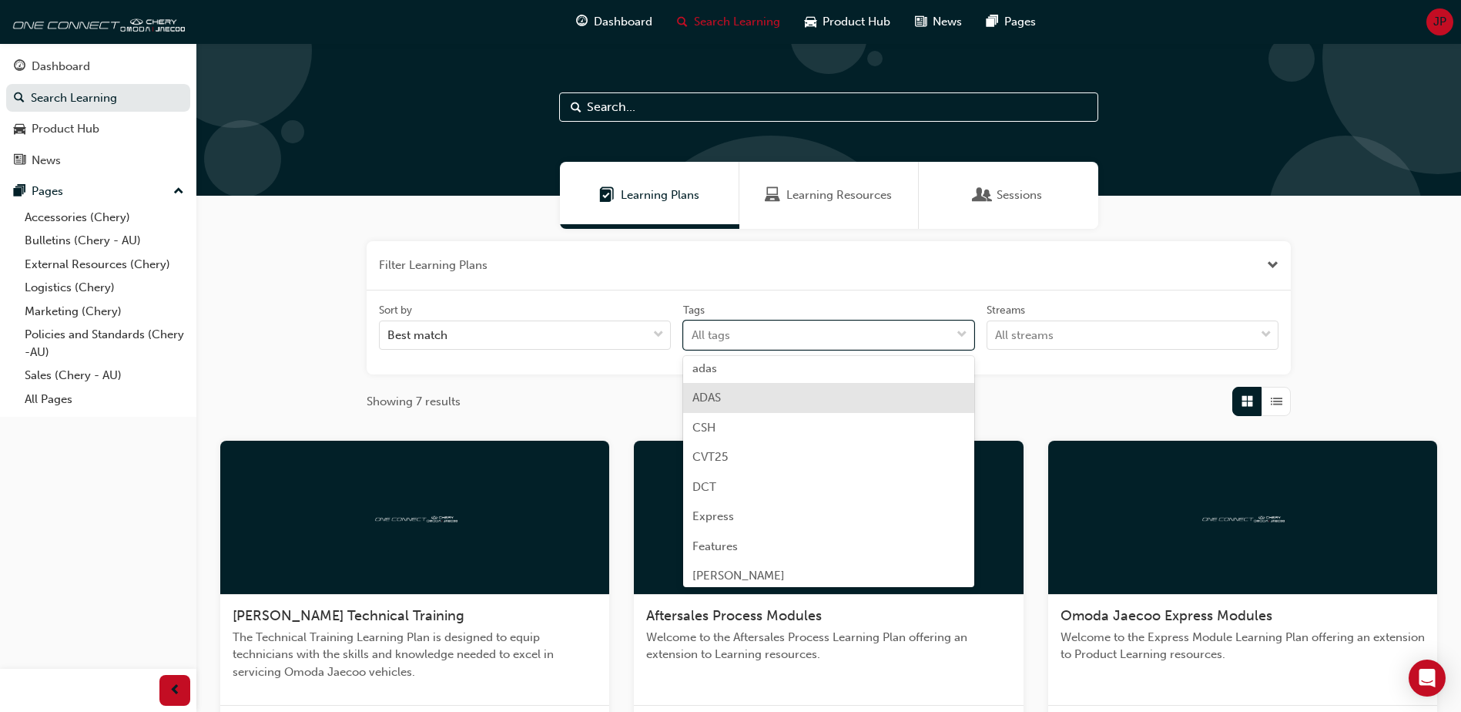
click at [753, 387] on div "ADAS" at bounding box center [829, 398] width 292 height 30
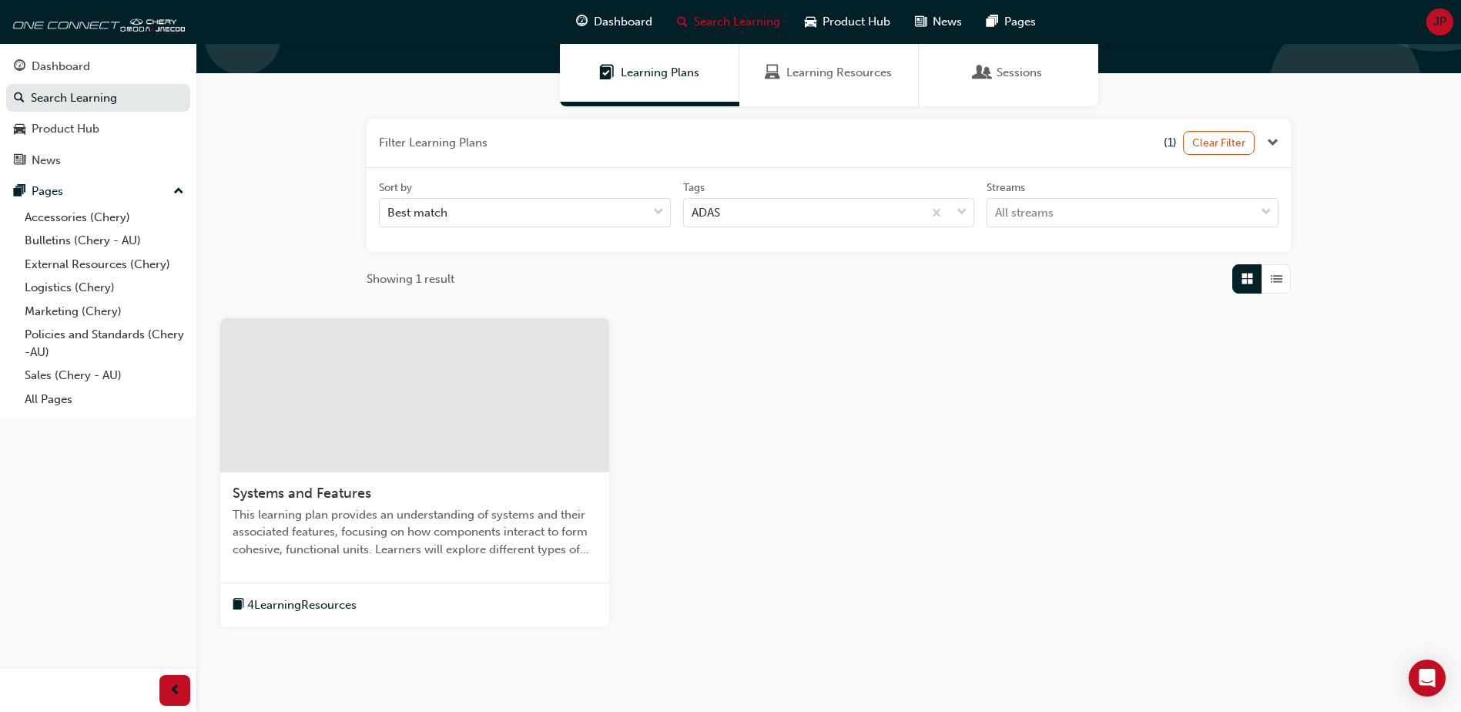
scroll to position [154, 0]
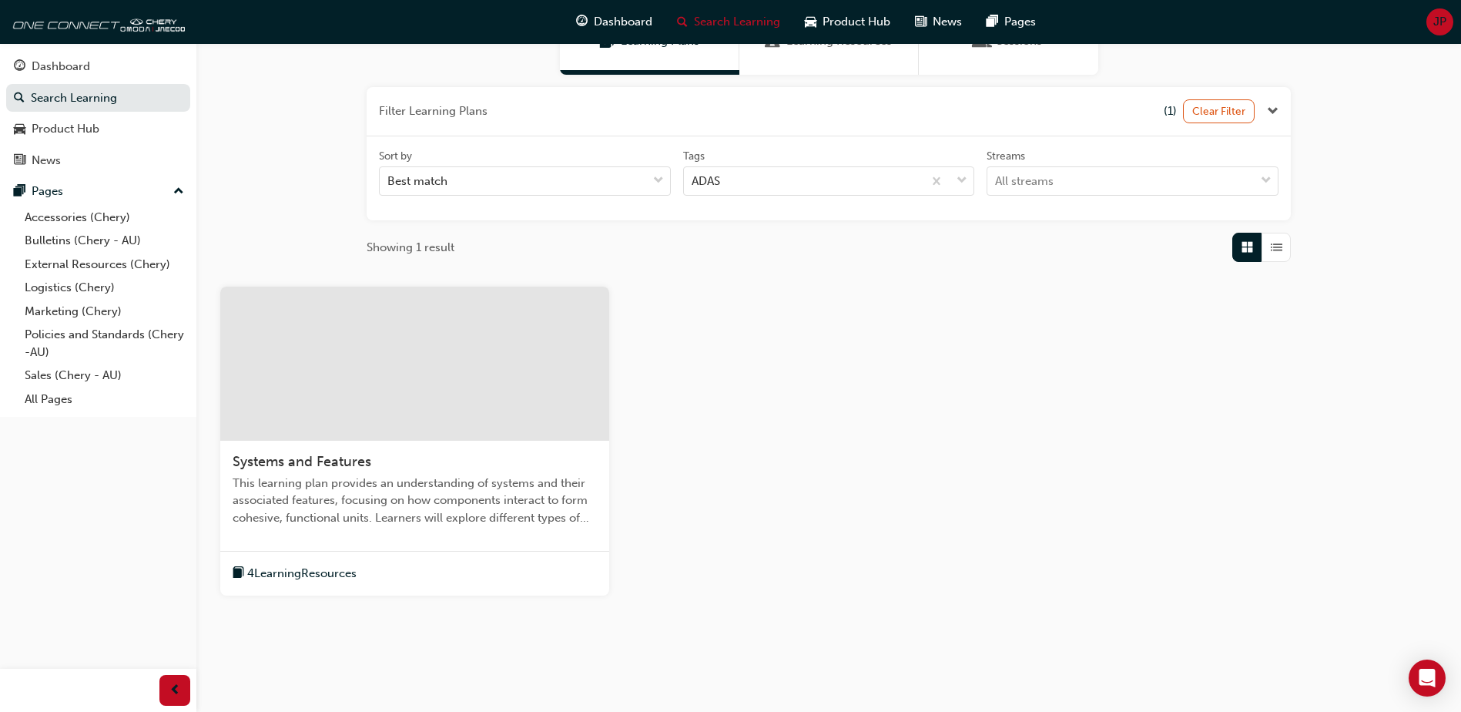
click at [345, 531] on div "Systems and Features This learning plan provides an understanding of systems an…" at bounding box center [414, 496] width 389 height 110
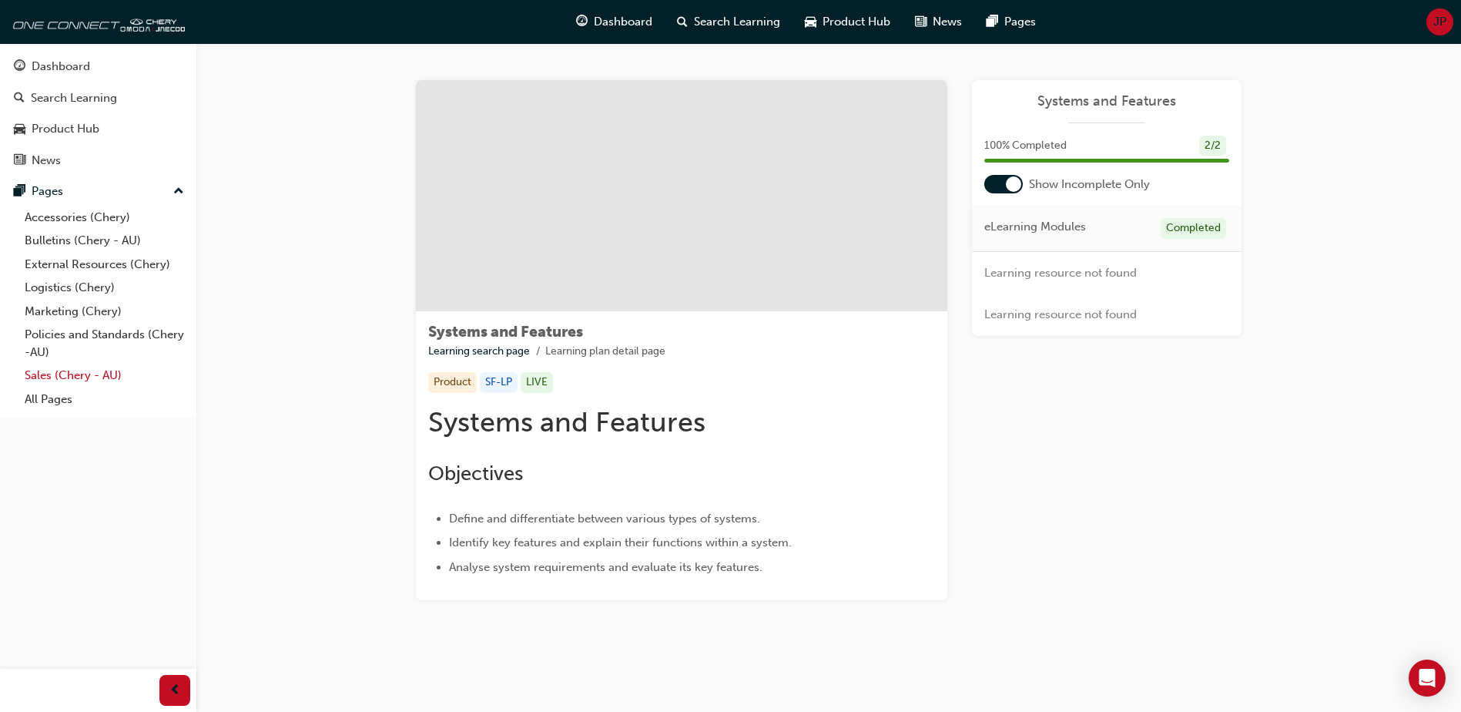
click at [64, 370] on link "Sales (Chery - AU)" at bounding box center [104, 376] width 172 height 24
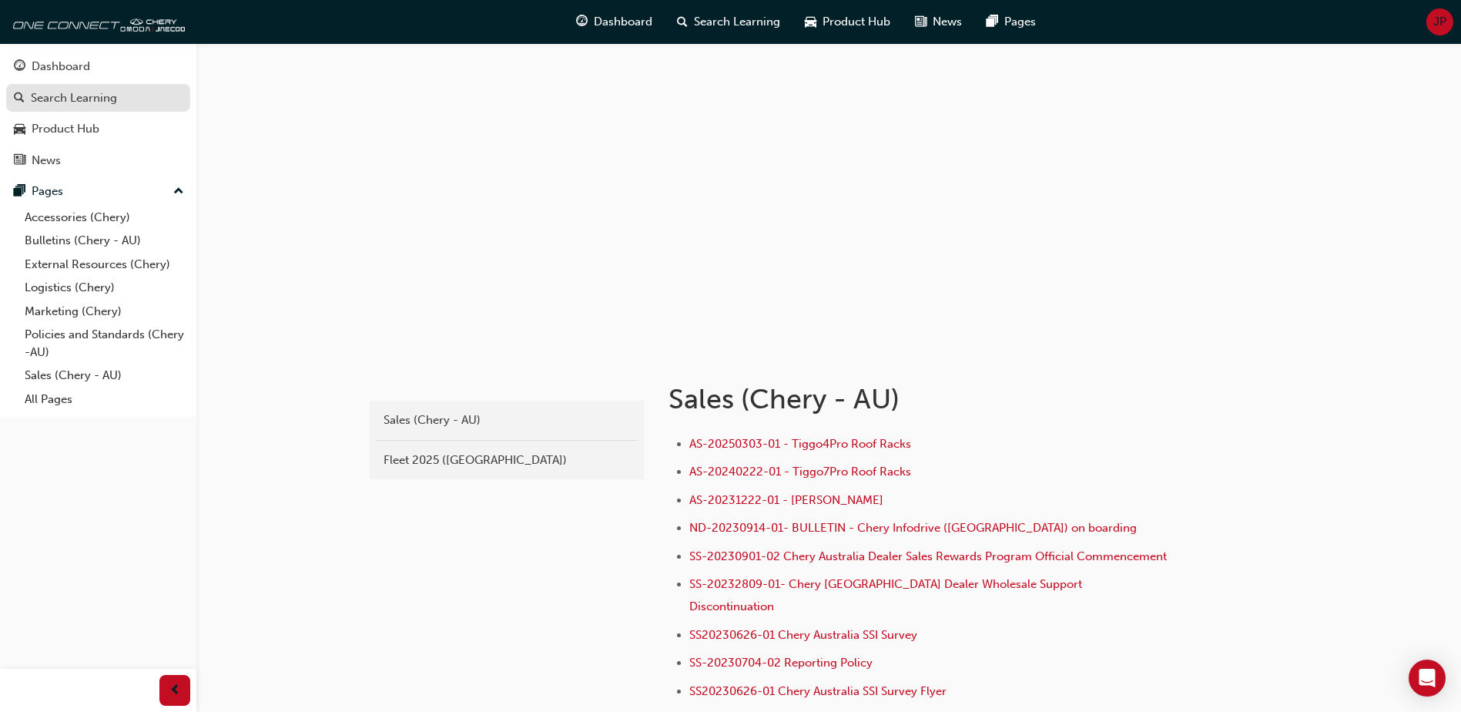
click at [139, 95] on div "Search Learning" at bounding box center [98, 98] width 169 height 19
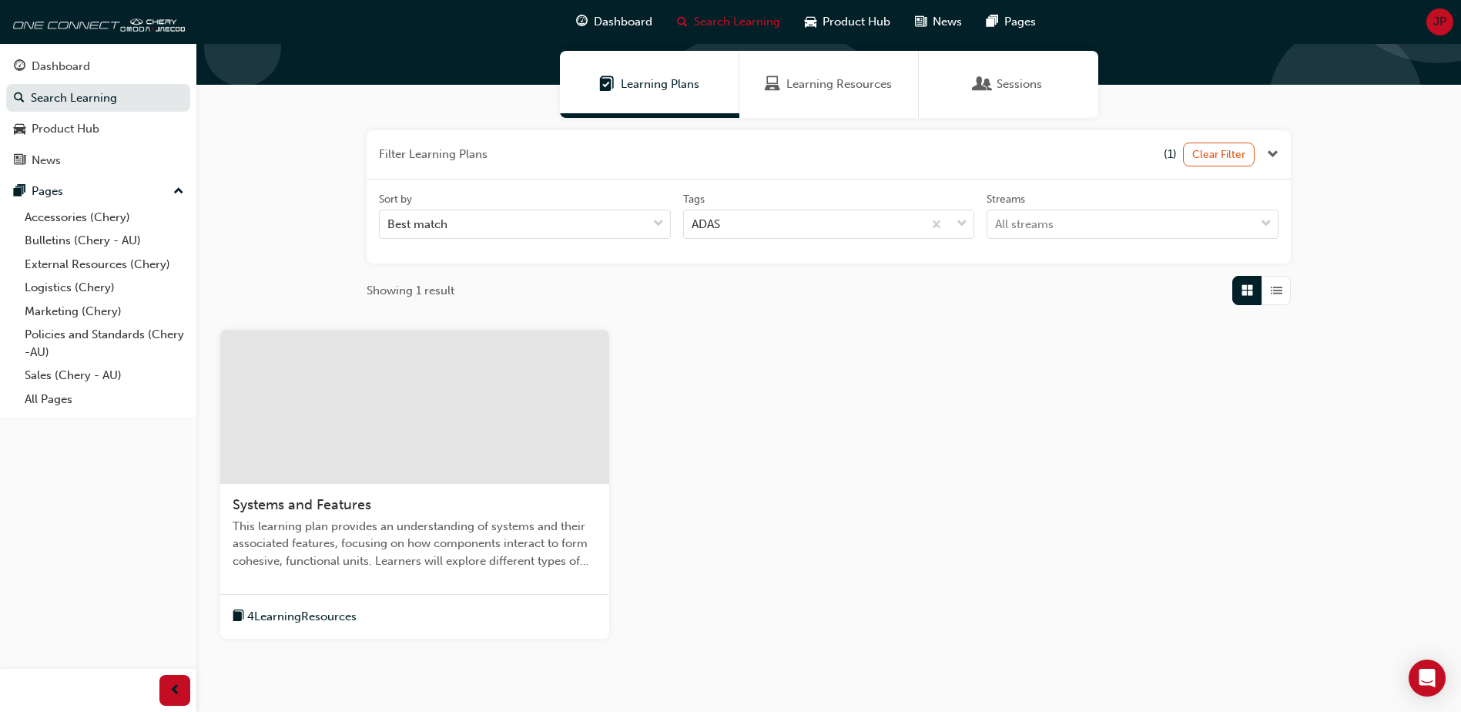
scroll to position [110, 0]
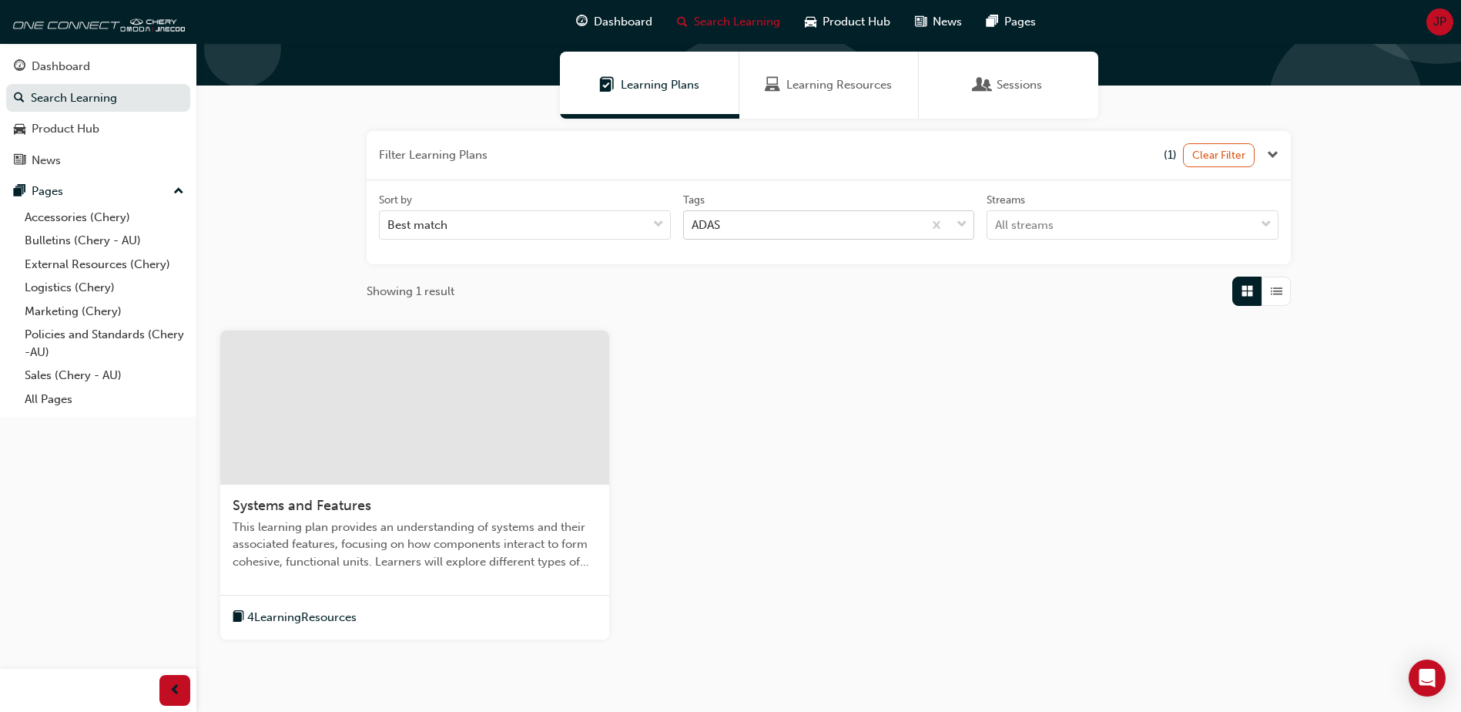
click at [766, 217] on div "ADAS" at bounding box center [804, 225] width 240 height 27
click at [693, 218] on input "Tags ADAS" at bounding box center [693, 224] width 2 height 13
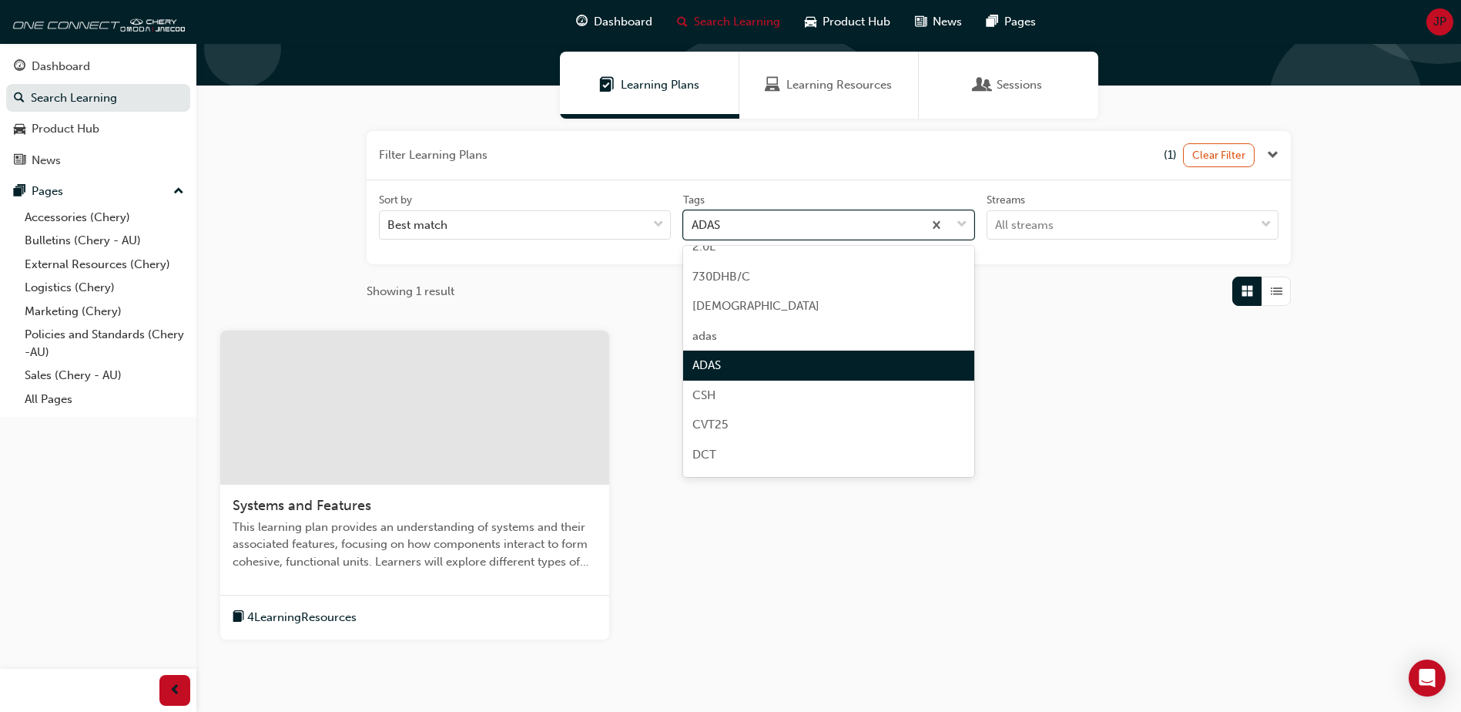
scroll to position [77, 0]
click at [739, 338] on div "adas" at bounding box center [829, 335] width 292 height 30
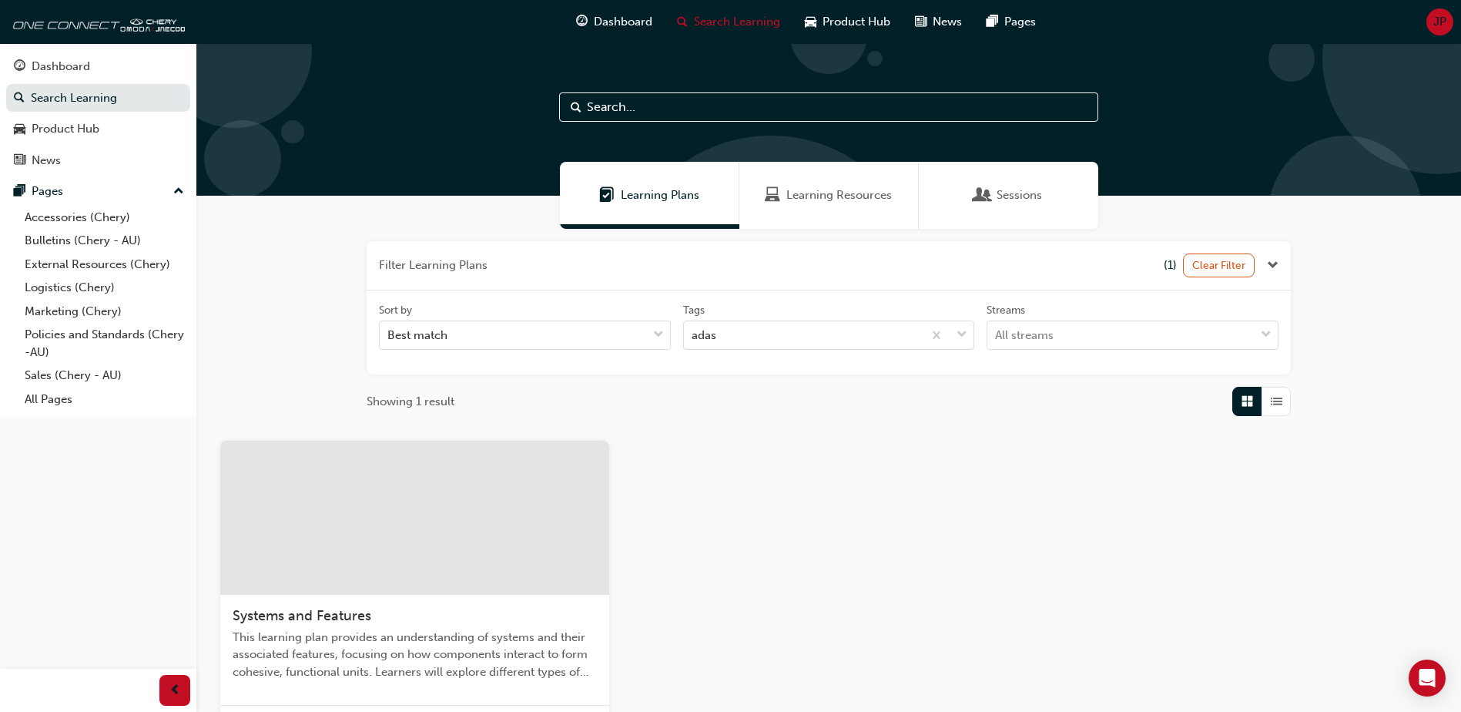
click at [328, 608] on span "Systems and Features" at bounding box center [302, 615] width 139 height 17
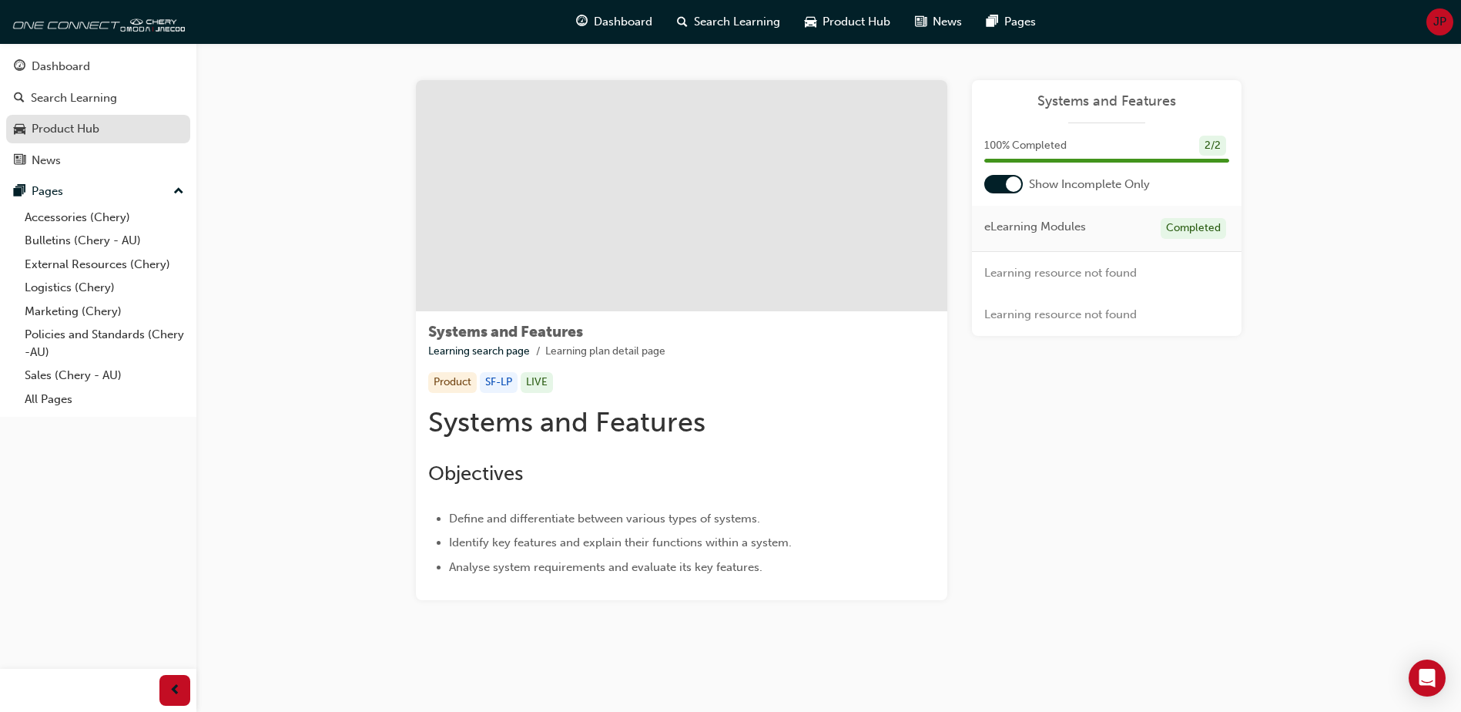
click at [60, 122] on div "Product Hub" at bounding box center [66, 129] width 68 height 18
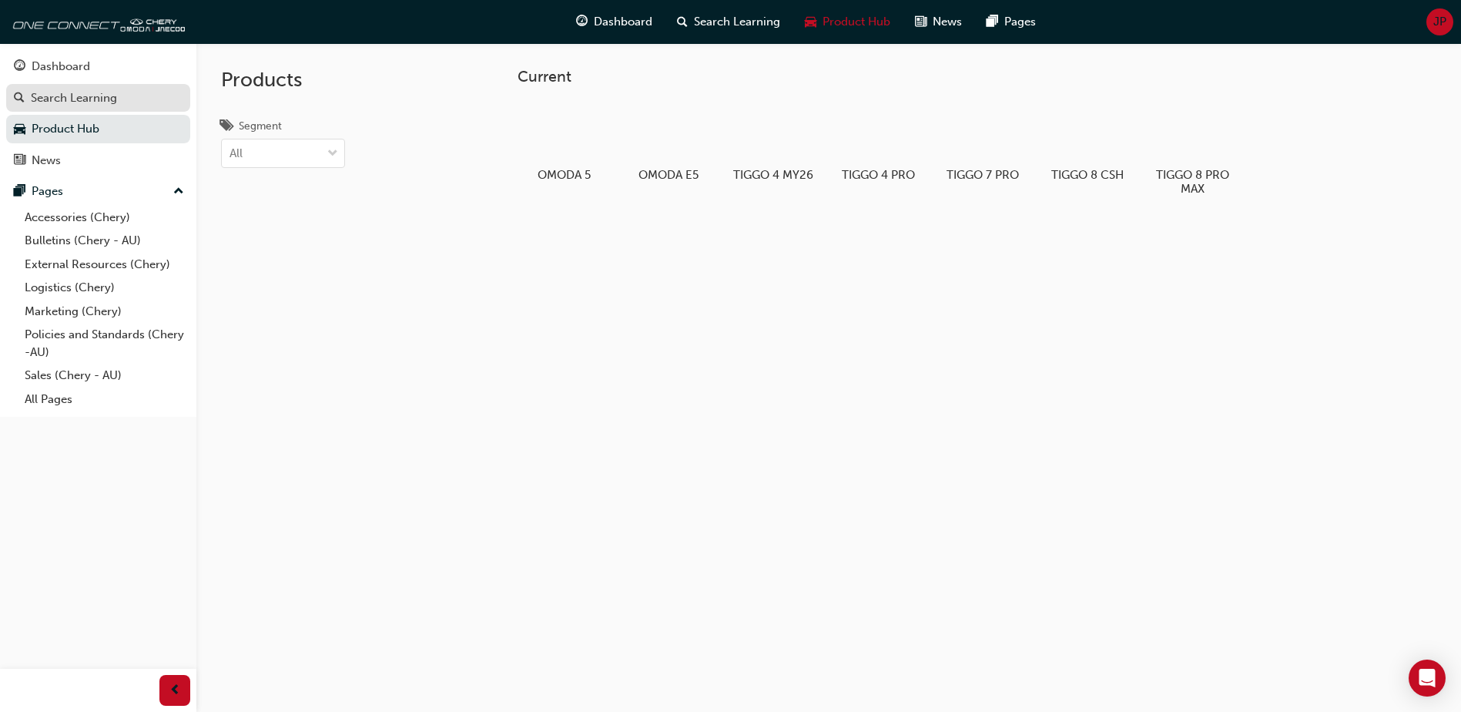
click at [71, 96] on div "Search Learning" at bounding box center [74, 98] width 86 height 18
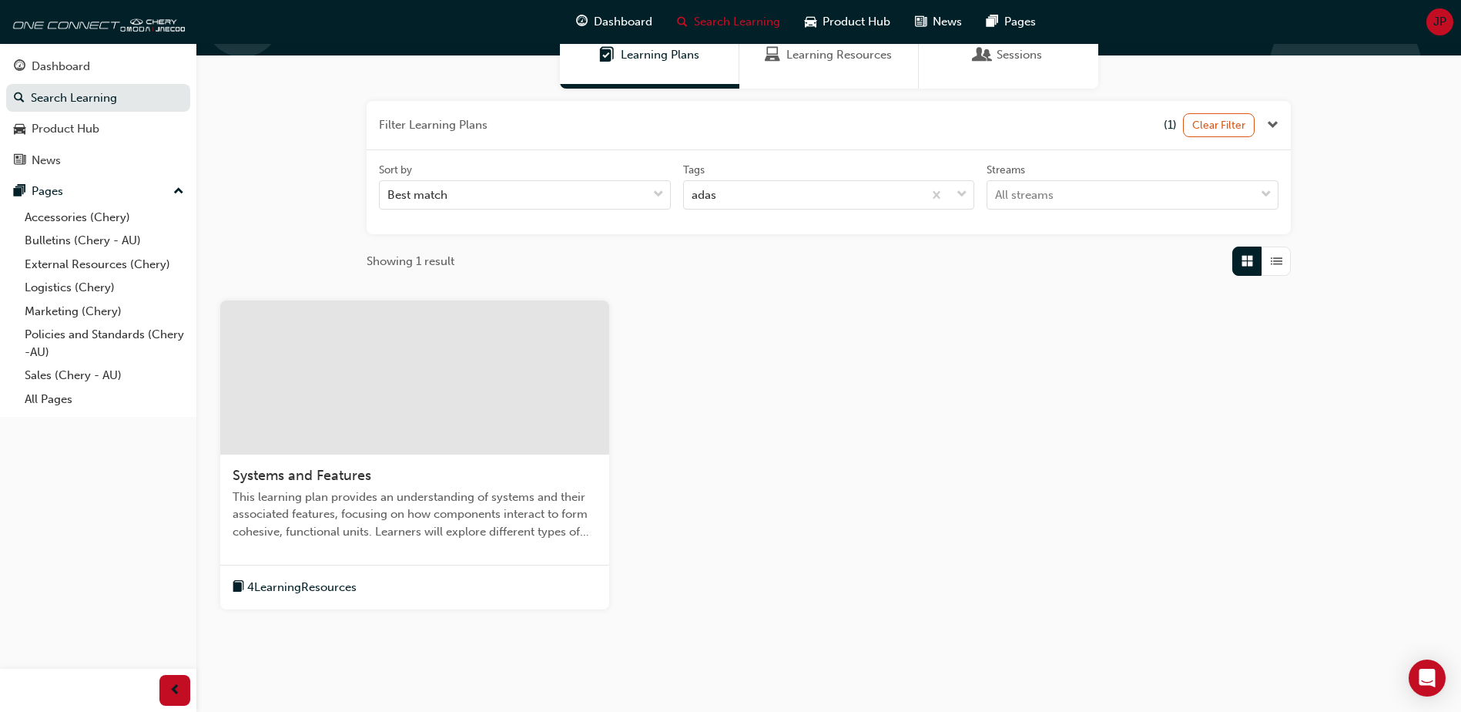
scroll to position [154, 0]
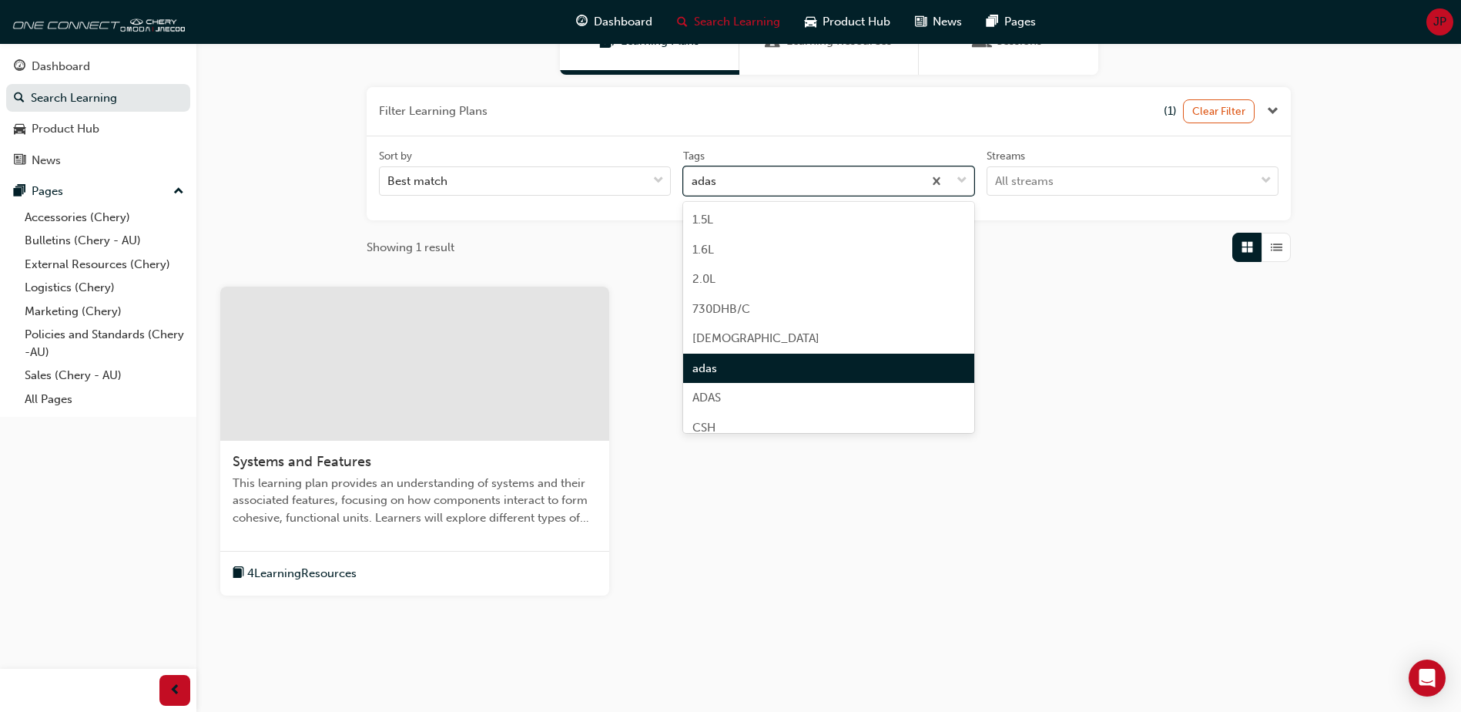
drag, startPoint x: 774, startPoint y: 178, endPoint x: 767, endPoint y: 204, distance: 27.1
click at [775, 178] on div "adas" at bounding box center [804, 181] width 240 height 27
click at [693, 178] on input "Tags option adas focused, 6 of 38. 38 results available. Use Up and Down to cho…" at bounding box center [693, 180] width 2 height 13
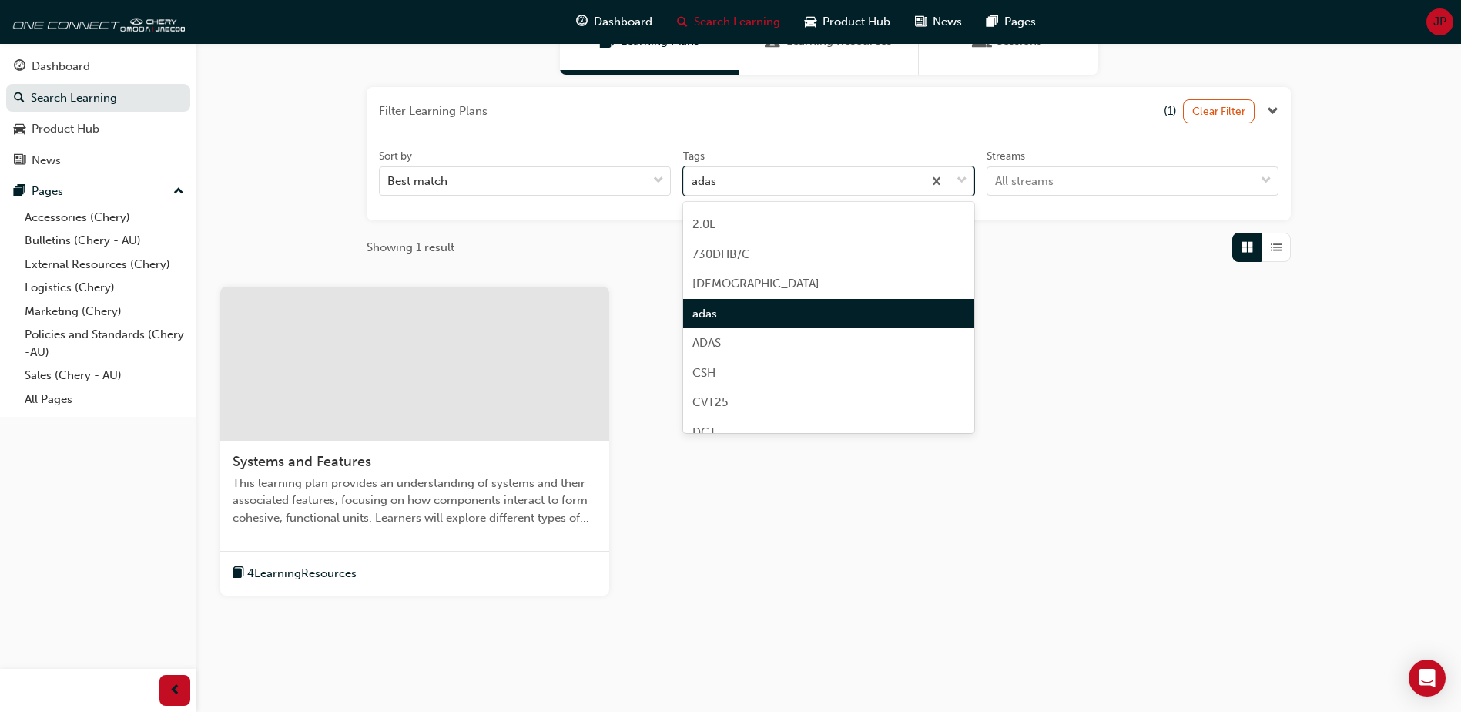
scroll to position [0, 0]
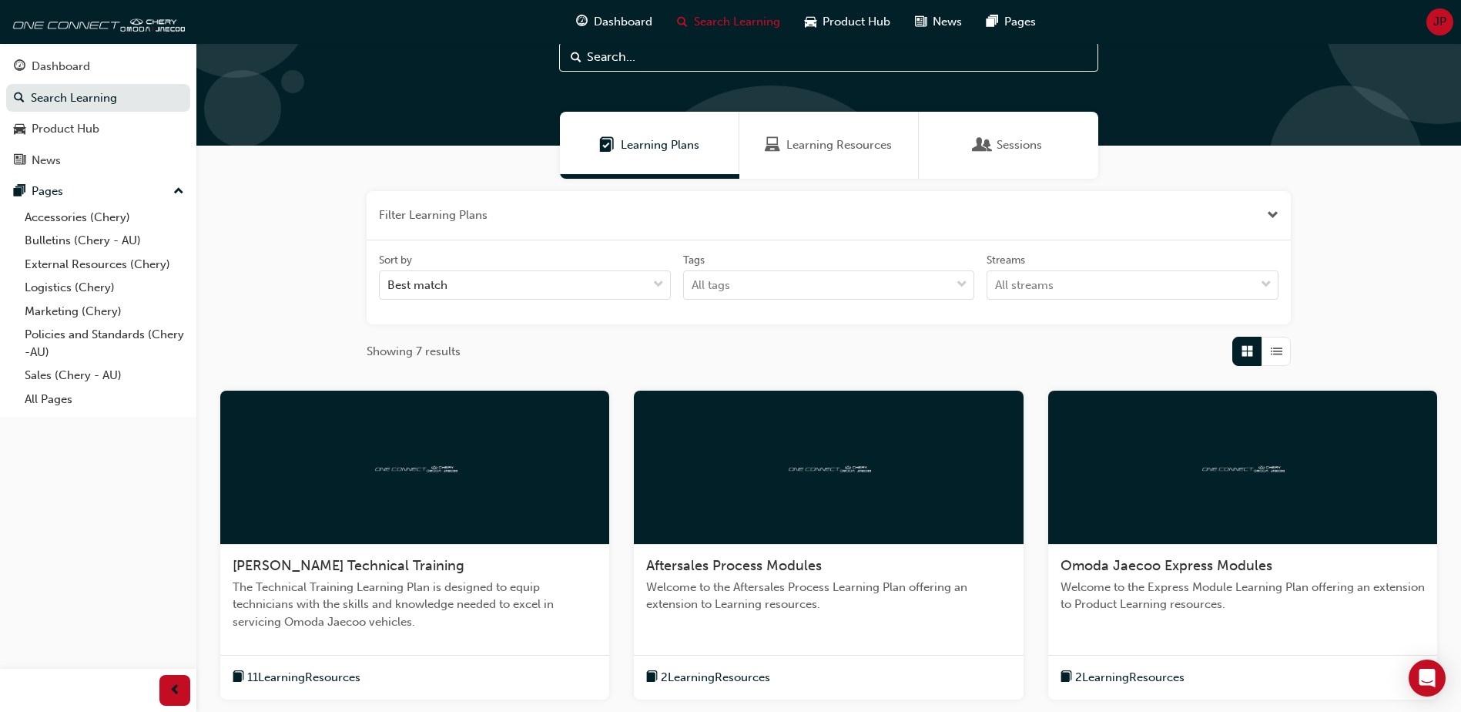
scroll to position [77, 0]
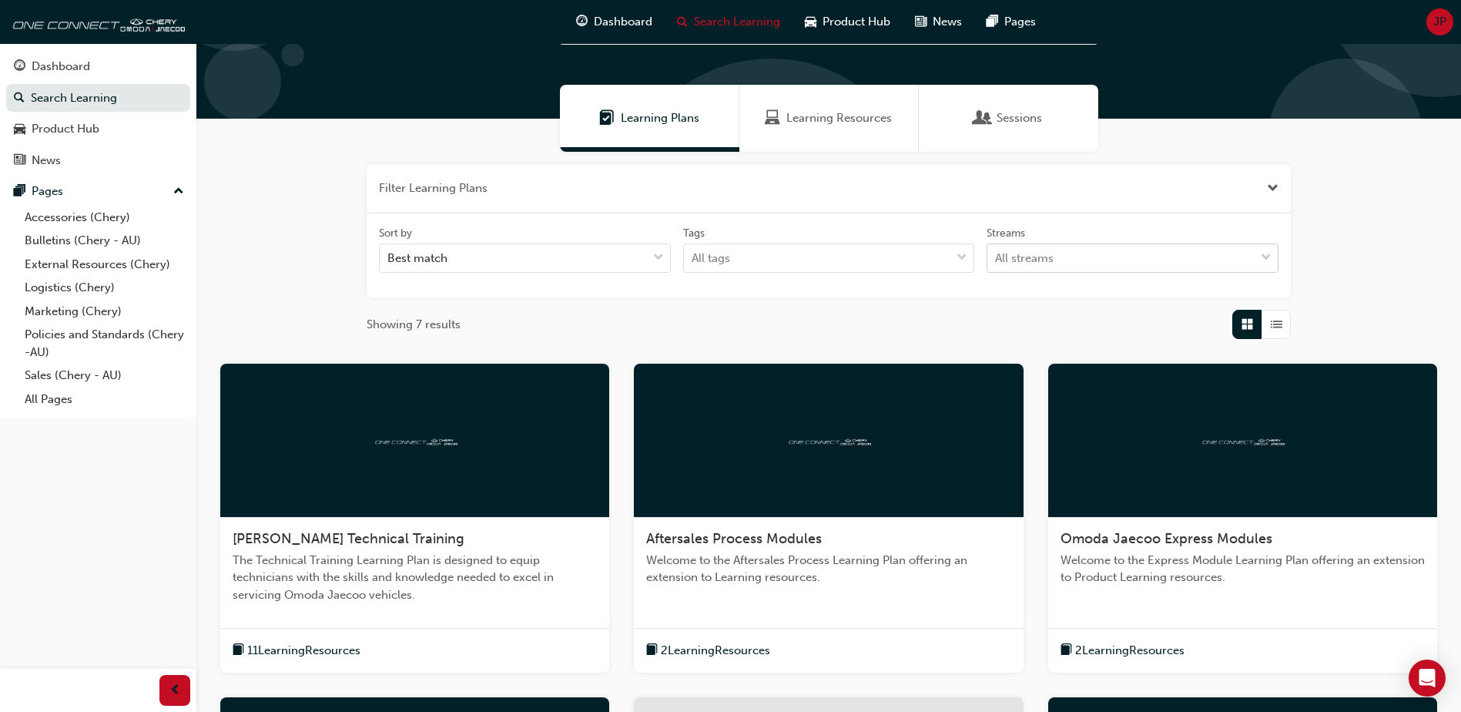
click at [1027, 256] on div "All streams" at bounding box center [1024, 259] width 59 height 18
click at [997, 256] on input "Streams All streams" at bounding box center [996, 257] width 2 height 13
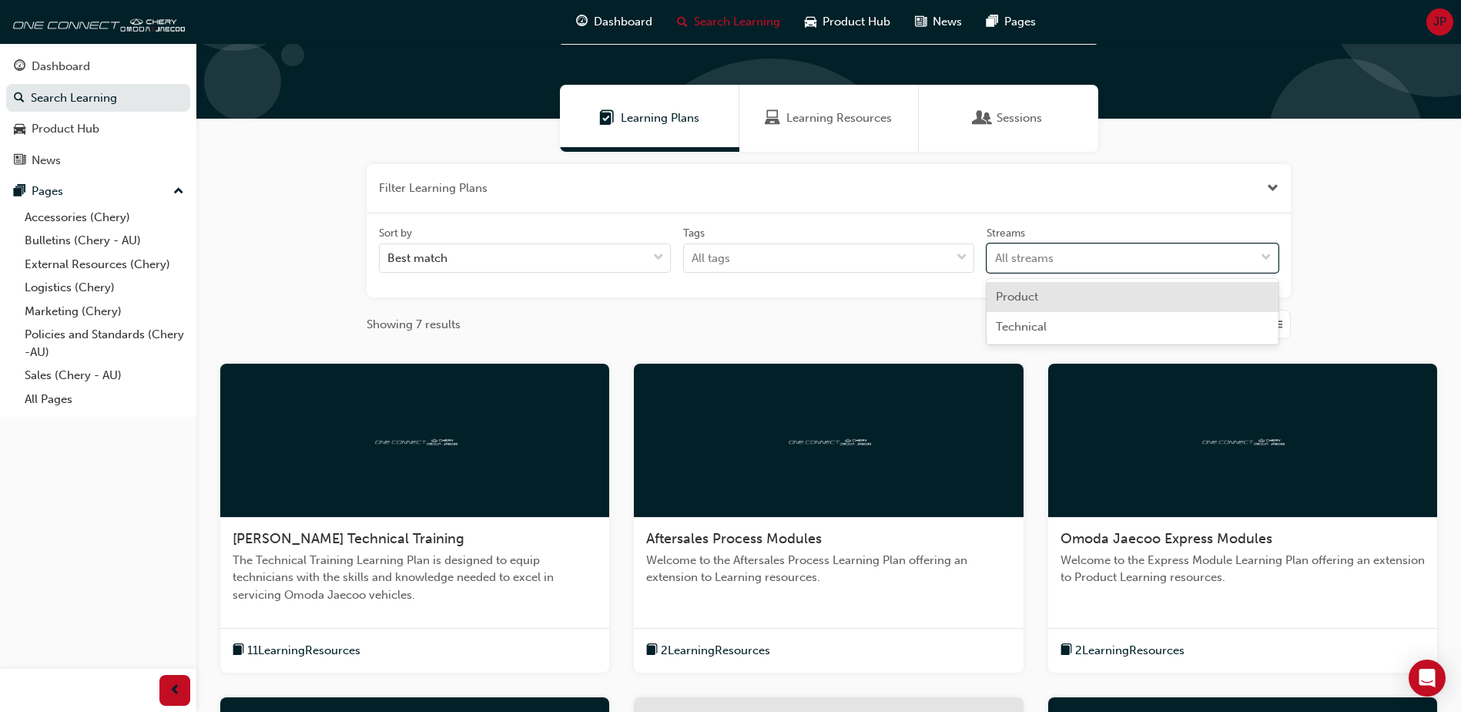
click at [1019, 297] on span "Product" at bounding box center [1017, 297] width 42 height 14
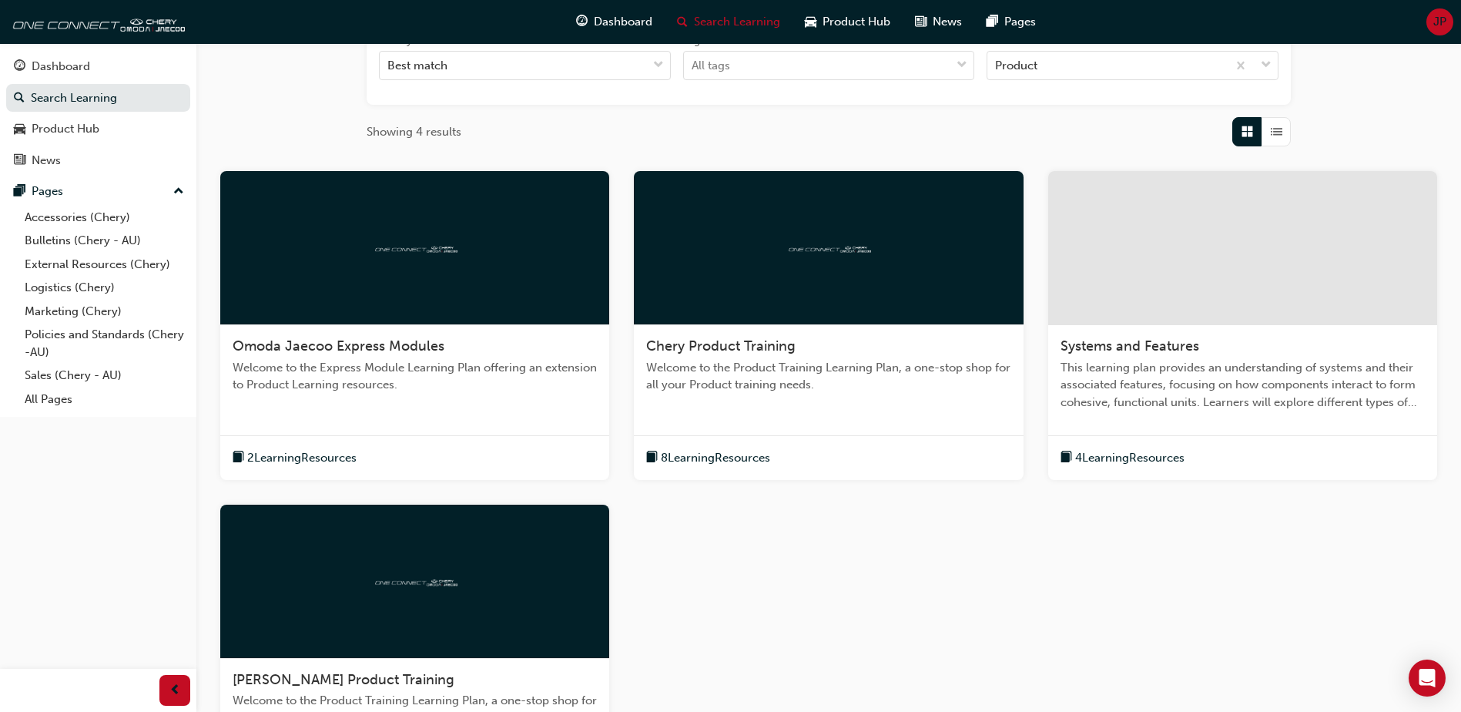
scroll to position [308, 0]
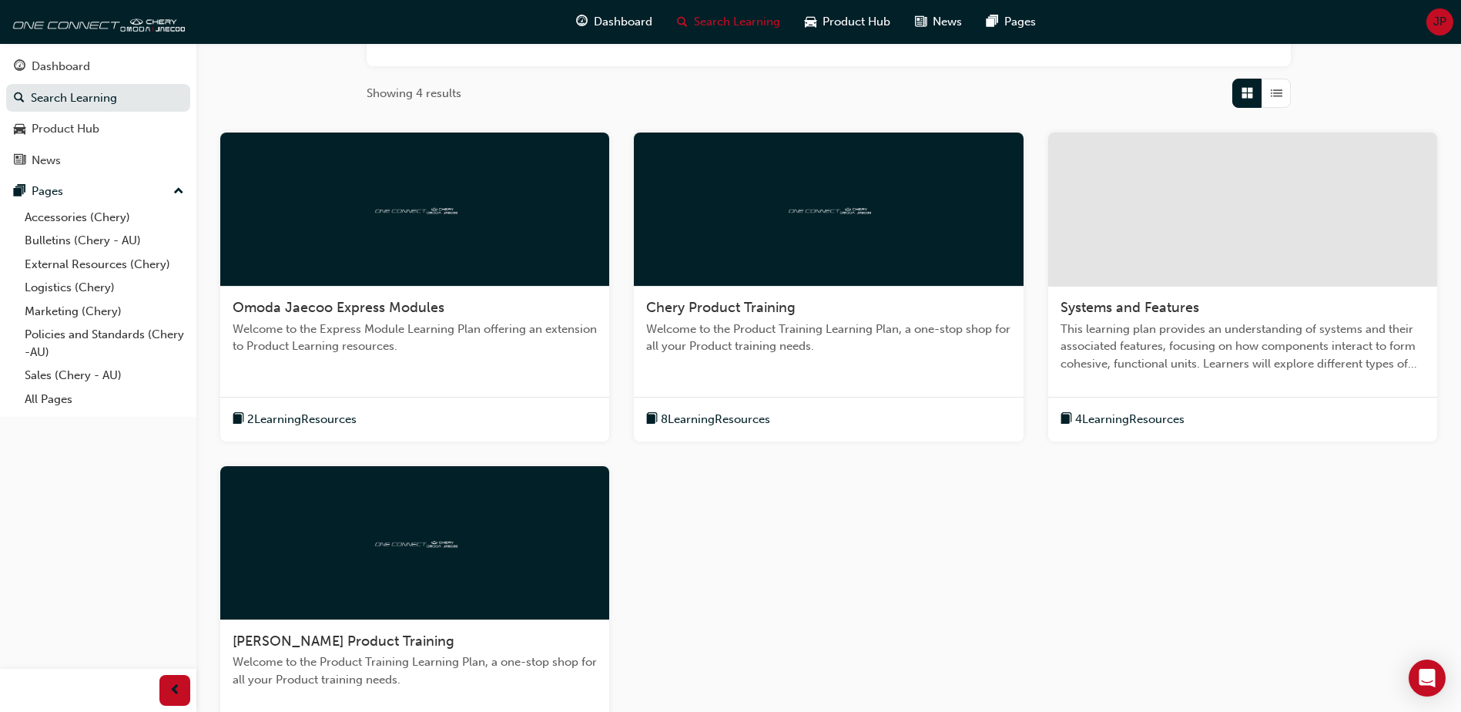
click at [1109, 277] on div at bounding box center [1242, 209] width 389 height 154
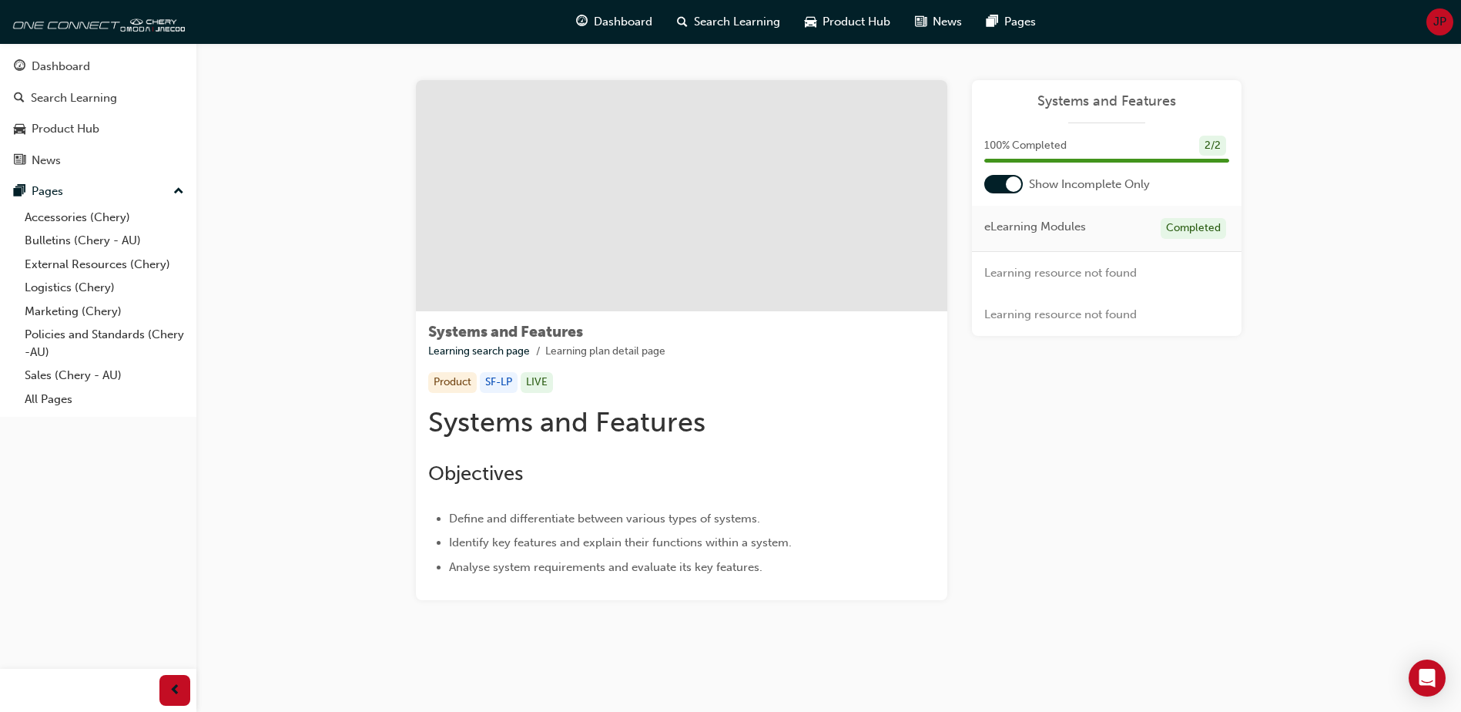
click at [311, 213] on div "Systems and Features Learning search page Learning plan detail page Systems and…" at bounding box center [828, 358] width 1265 height 631
click at [368, 248] on div "Systems and Features Learning search page Learning plan detail page Systems and…" at bounding box center [829, 358] width 924 height 631
drag, startPoint x: 1290, startPoint y: 621, endPoint x: 1322, endPoint y: 656, distance: 46.9
click at [1292, 630] on div "Systems and Features Learning search page Learning plan detail page Systems and…" at bounding box center [828, 358] width 1265 height 631
